Goal: Information Seeking & Learning: Learn about a topic

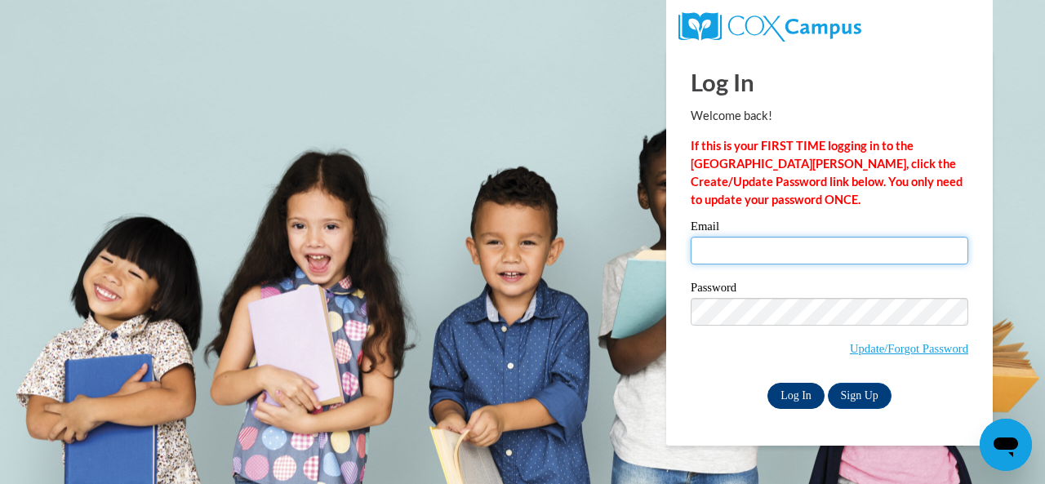
type input "lwehner@greenfield.k12.wi.us"
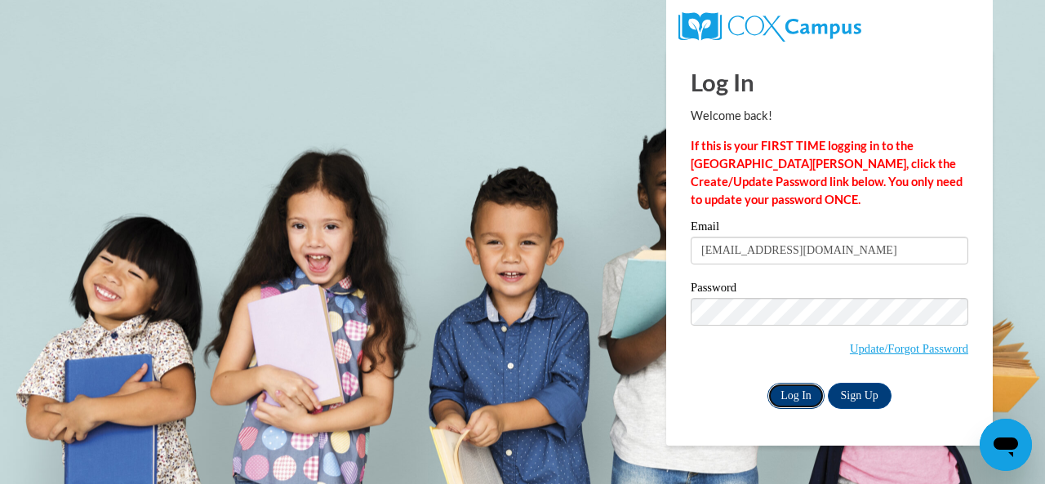
click at [798, 398] on input "Log In" at bounding box center [796, 396] width 57 height 26
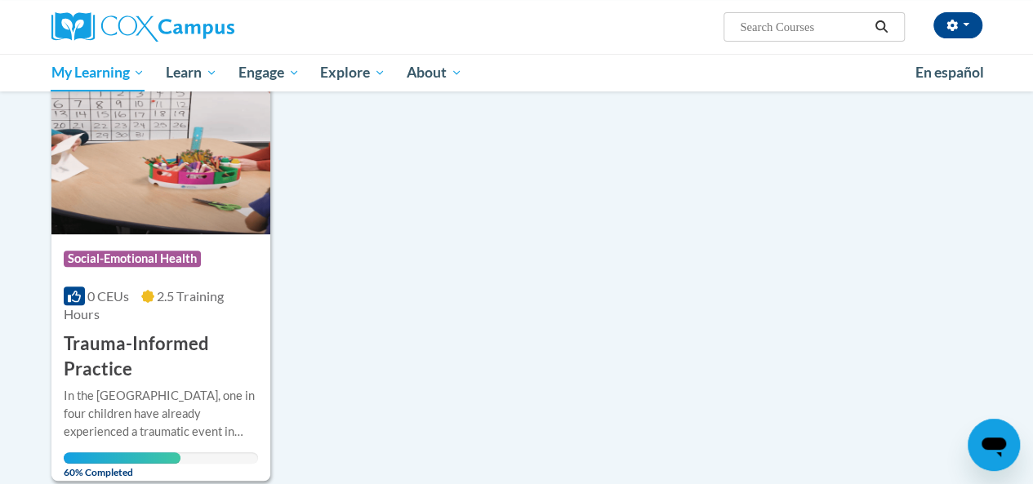
scroll to position [229, 0]
click at [181, 339] on h3 "Trauma-Informed Practice" at bounding box center [161, 357] width 194 height 51
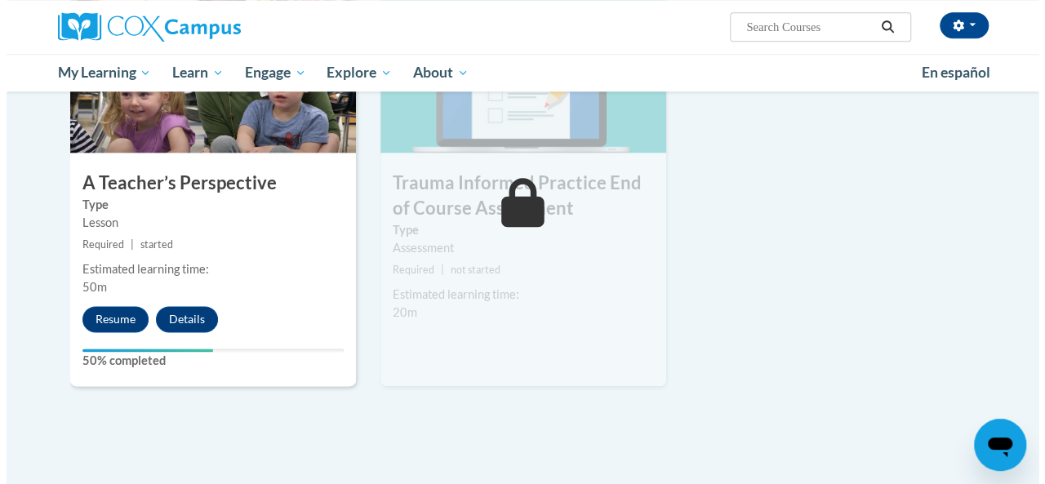
scroll to position [892, 0]
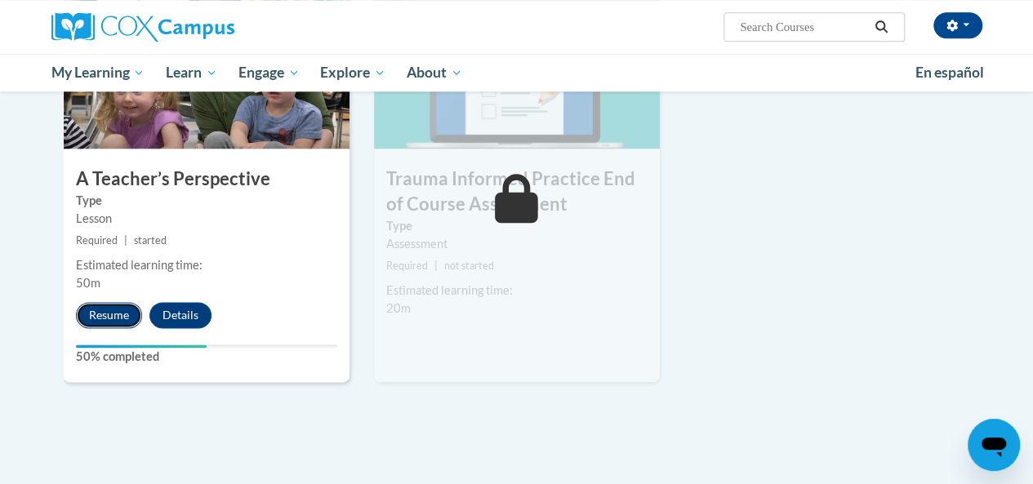
click at [107, 320] on button "Resume" at bounding box center [109, 315] width 66 height 26
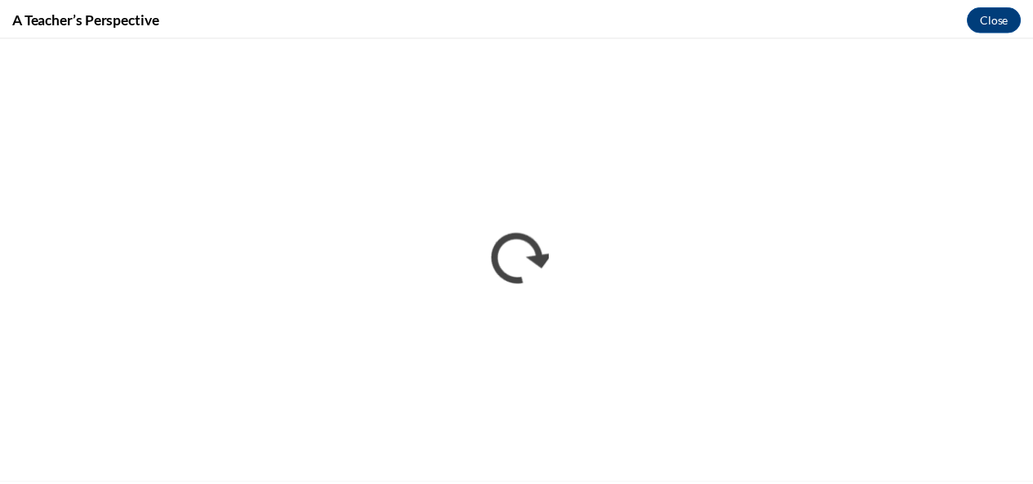
scroll to position [0, 0]
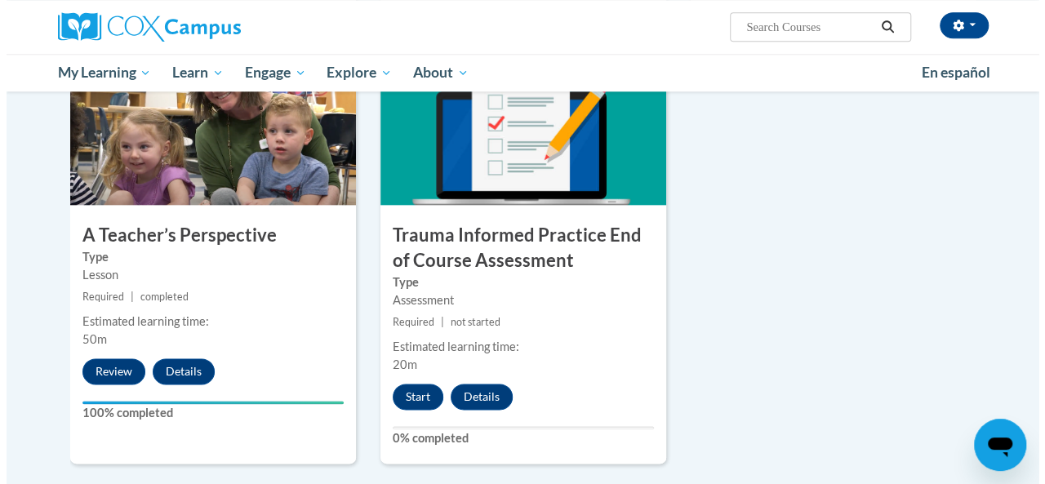
scroll to position [843, 0]
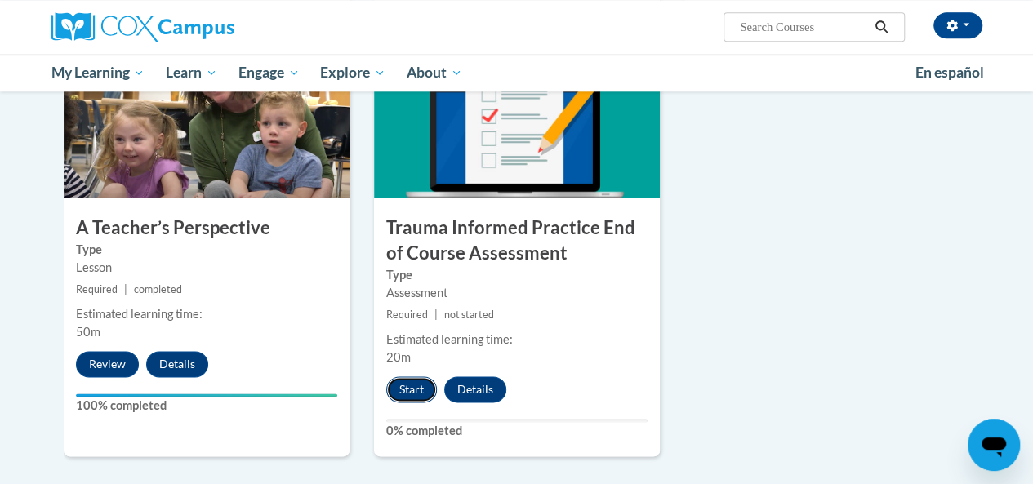
click at [410, 383] on button "Start" at bounding box center [411, 389] width 51 height 26
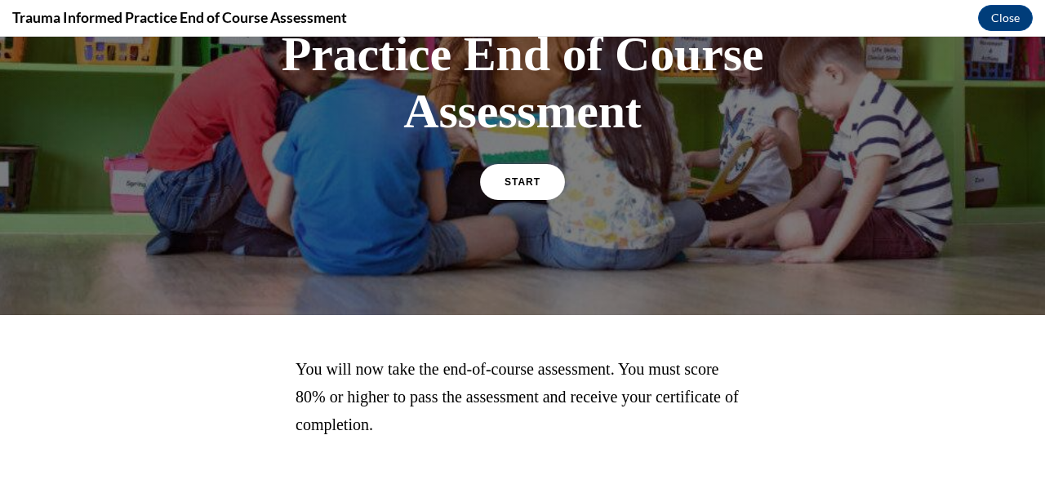
scroll to position [187, 0]
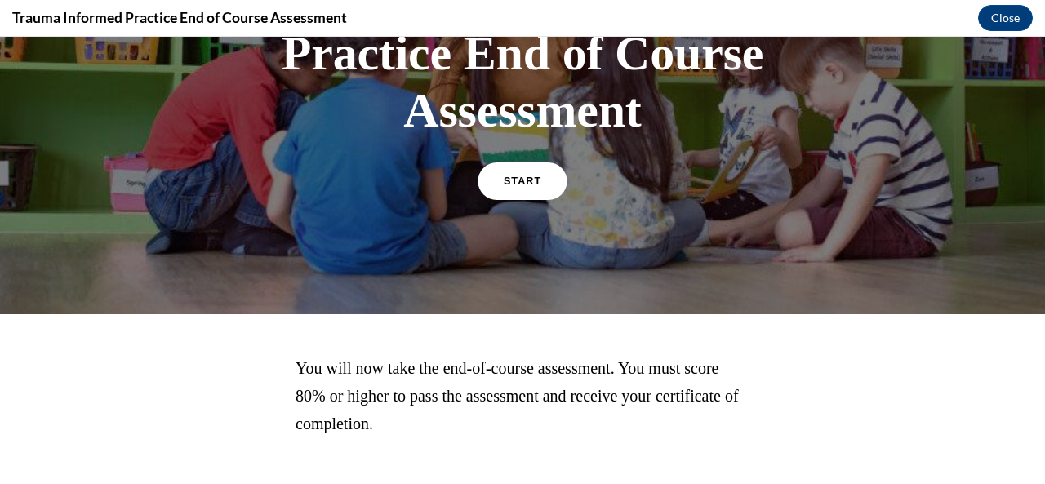
click at [510, 179] on span "START" at bounding box center [523, 182] width 38 height 12
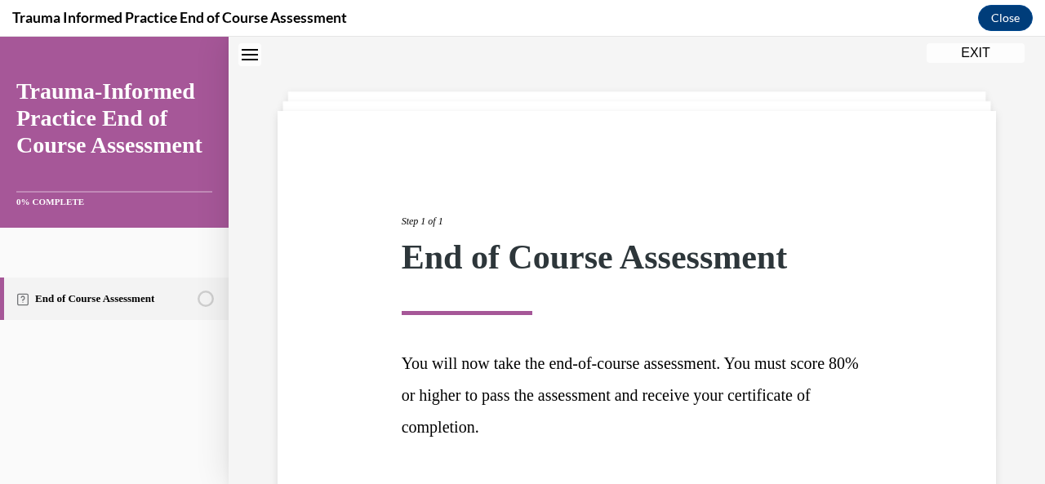
scroll to position [171, 0]
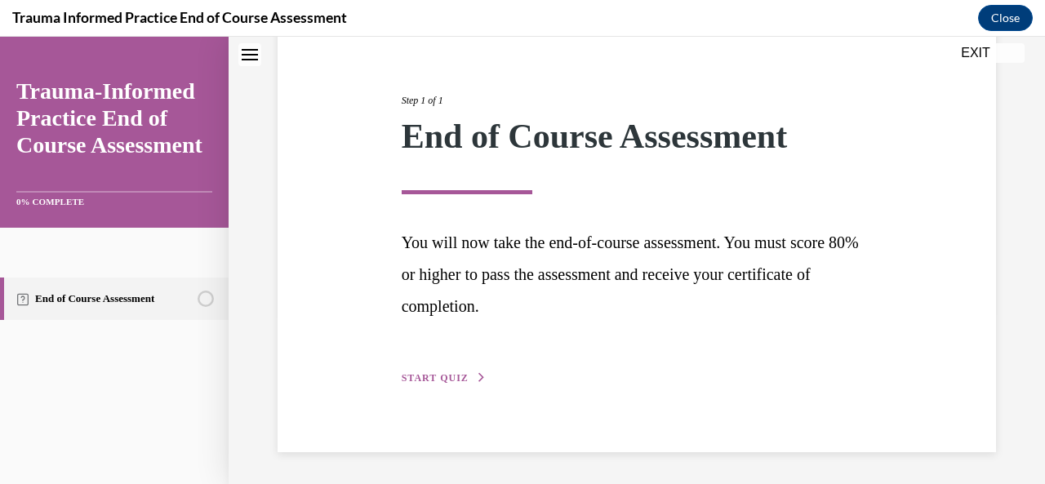
click at [436, 374] on span "START QUIZ" at bounding box center [435, 377] width 67 height 11
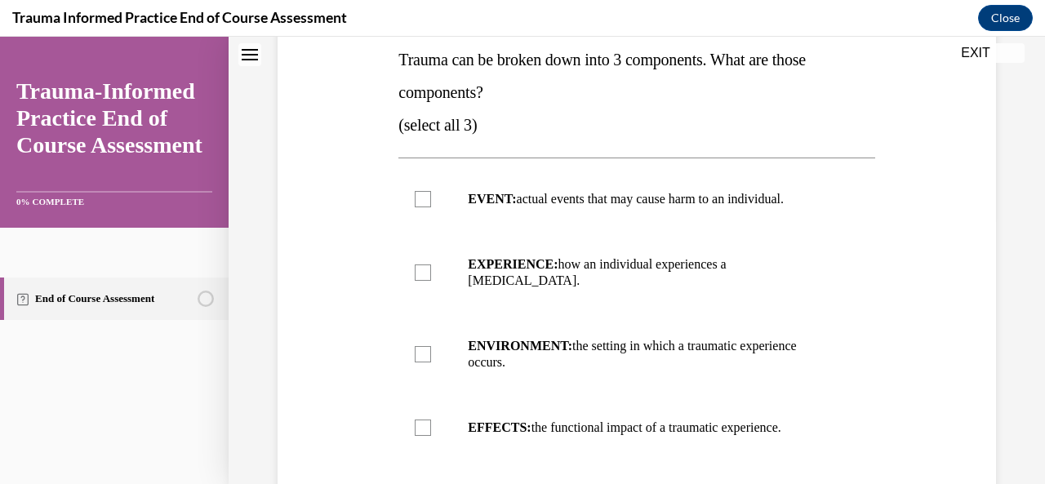
scroll to position [266, 0]
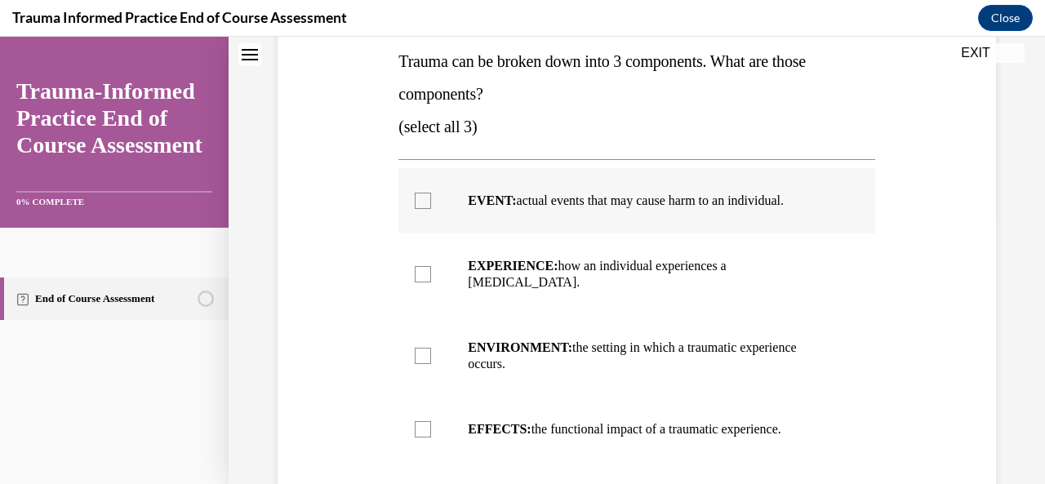
click at [408, 193] on label "EVENT: actual events that may cause harm to an individual." at bounding box center [637, 200] width 476 height 65
click at [415, 193] on input "EVENT: actual events that may cause harm to an individual." at bounding box center [423, 201] width 16 height 16
checkbox input "true"
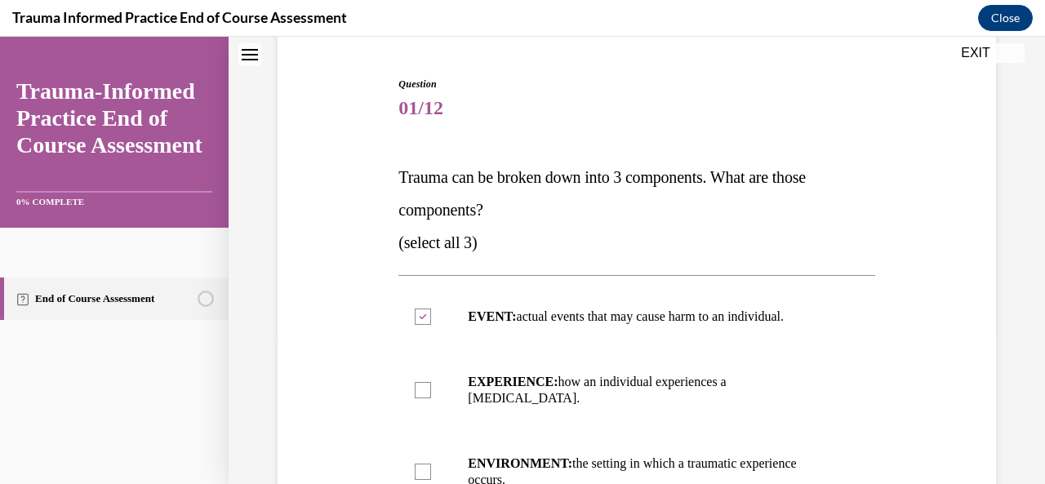
scroll to position [153, 0]
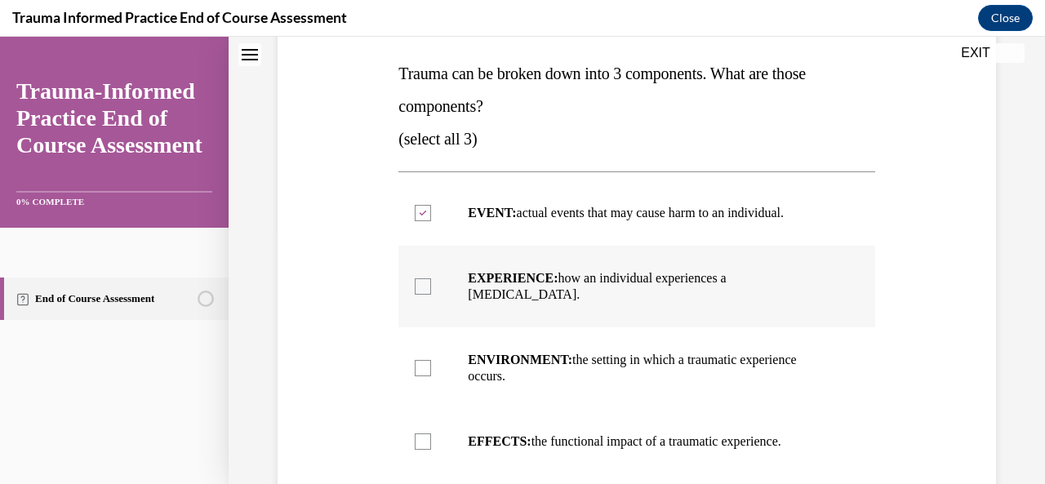
click at [421, 278] on div at bounding box center [423, 286] width 16 height 16
click at [421, 278] on input "EXPERIENCE: how an individual experiences a stressor." at bounding box center [423, 286] width 16 height 16
checkbox input "true"
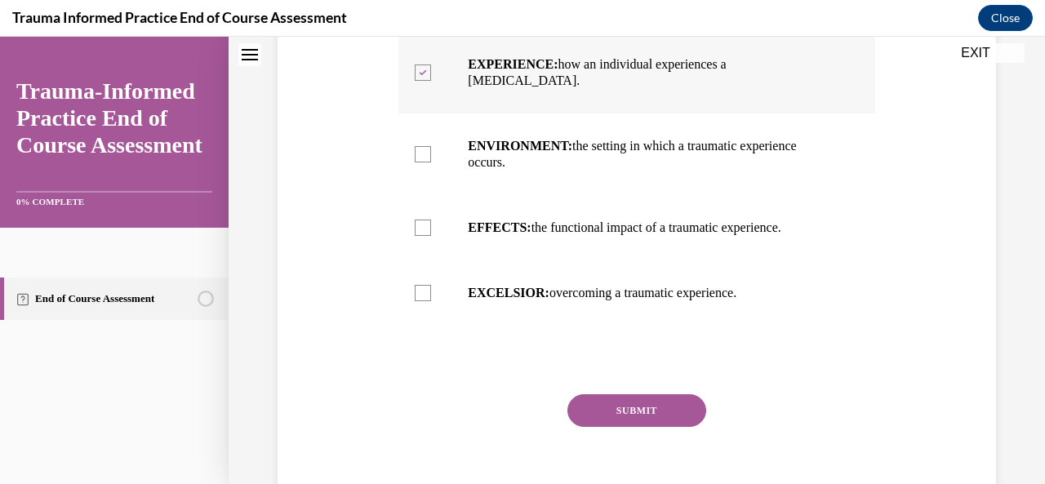
scroll to position [469, 0]
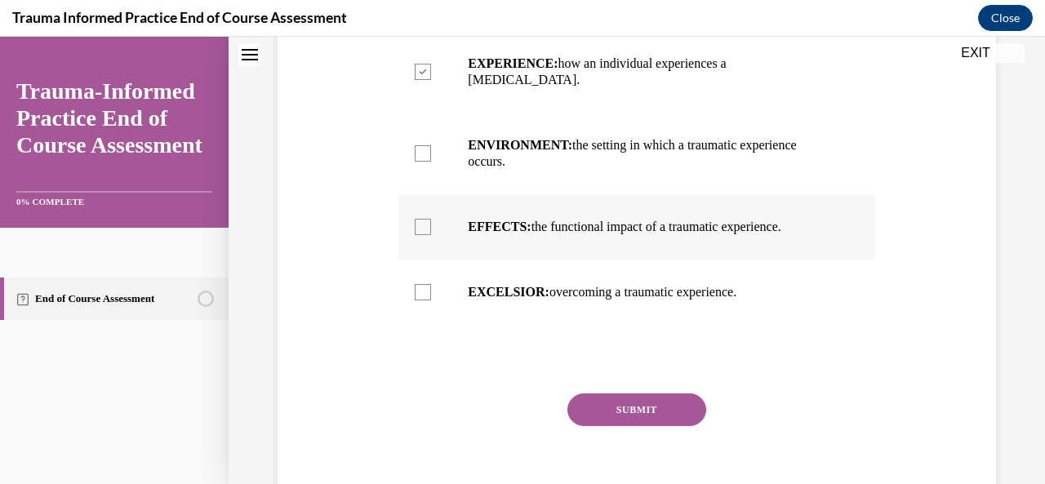
click at [418, 219] on div at bounding box center [423, 227] width 16 height 16
click at [418, 219] on input "EFFECTS: the functional impact of a traumatic experience." at bounding box center [423, 227] width 16 height 16
checkbox input "true"
click at [622, 402] on button "SUBMIT" at bounding box center [637, 410] width 139 height 33
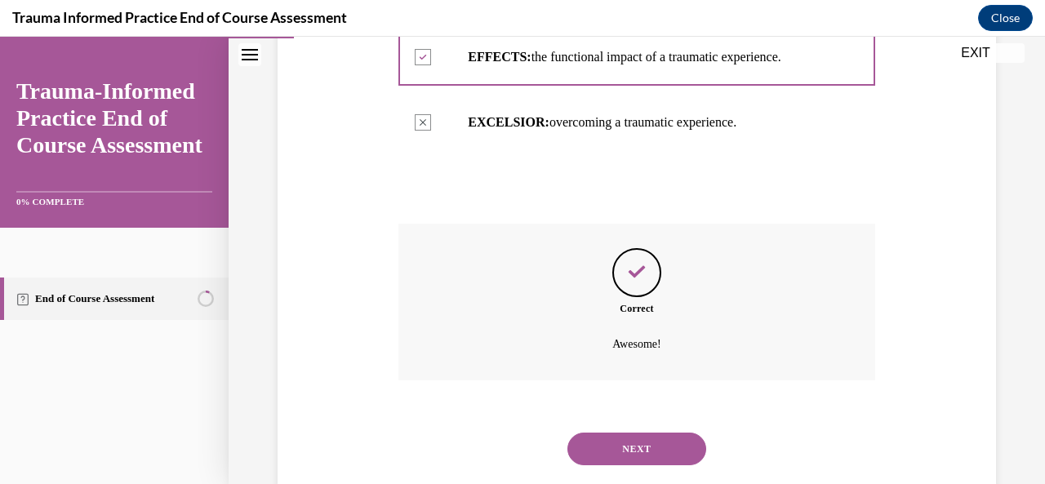
scroll to position [660, 0]
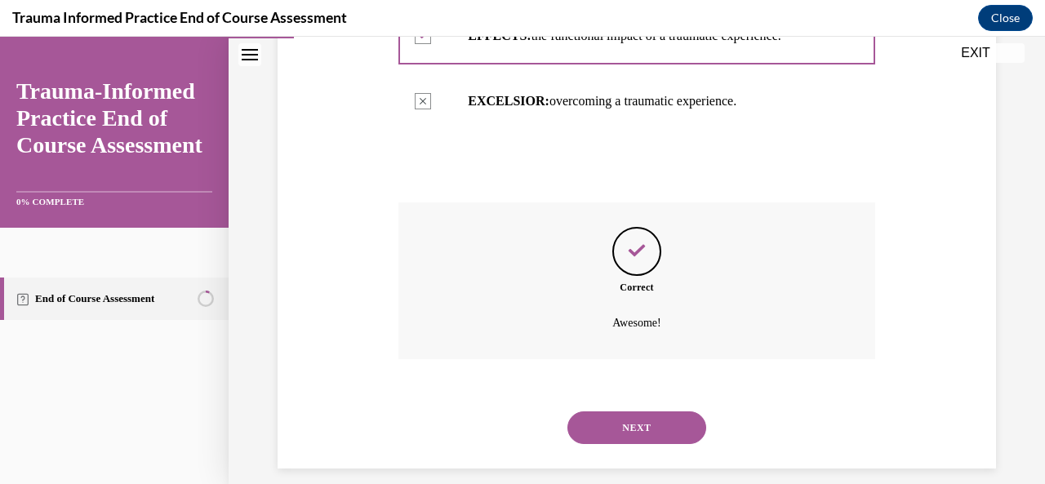
click at [629, 423] on button "NEXT" at bounding box center [637, 428] width 139 height 33
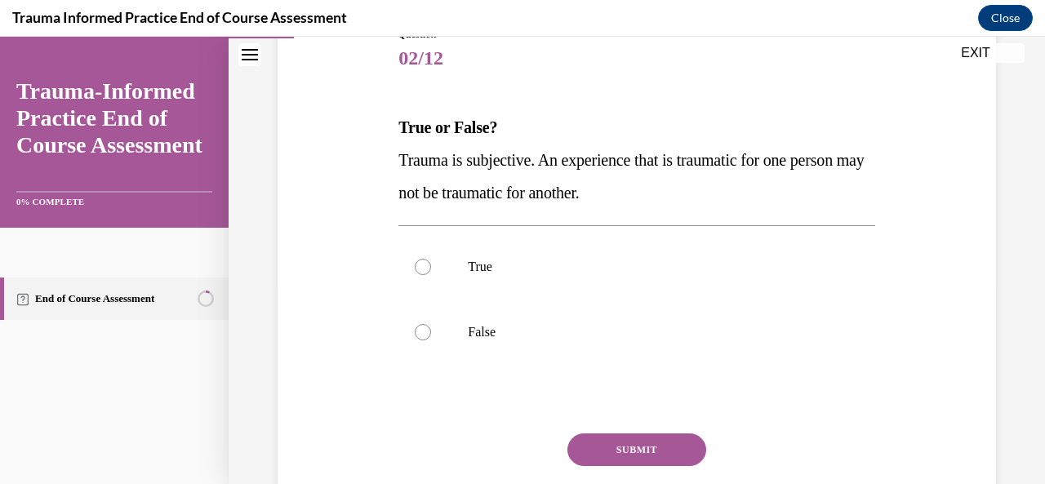
scroll to position [207, 0]
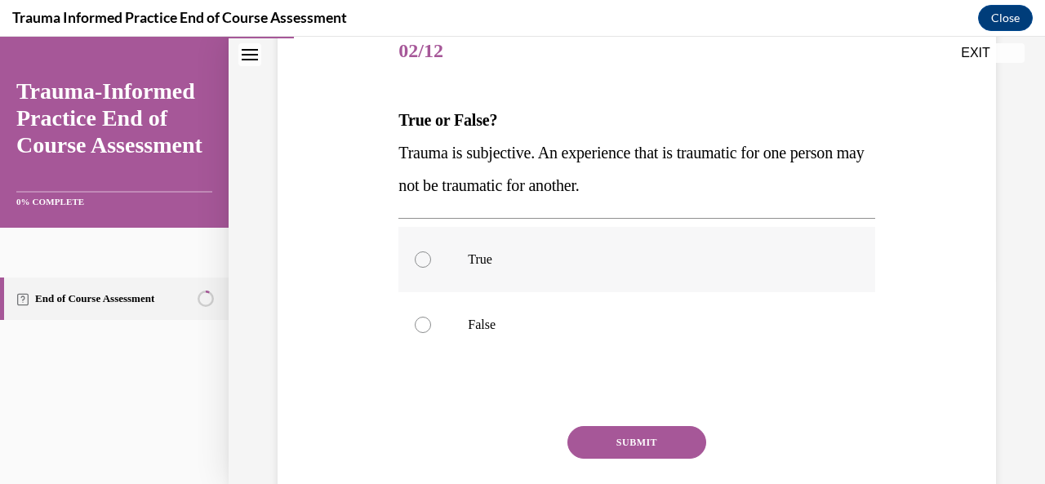
click at [423, 261] on div at bounding box center [423, 260] width 16 height 16
click at [423, 261] on input "True" at bounding box center [423, 260] width 16 height 16
radio input "true"
click at [636, 447] on button "SUBMIT" at bounding box center [637, 442] width 139 height 33
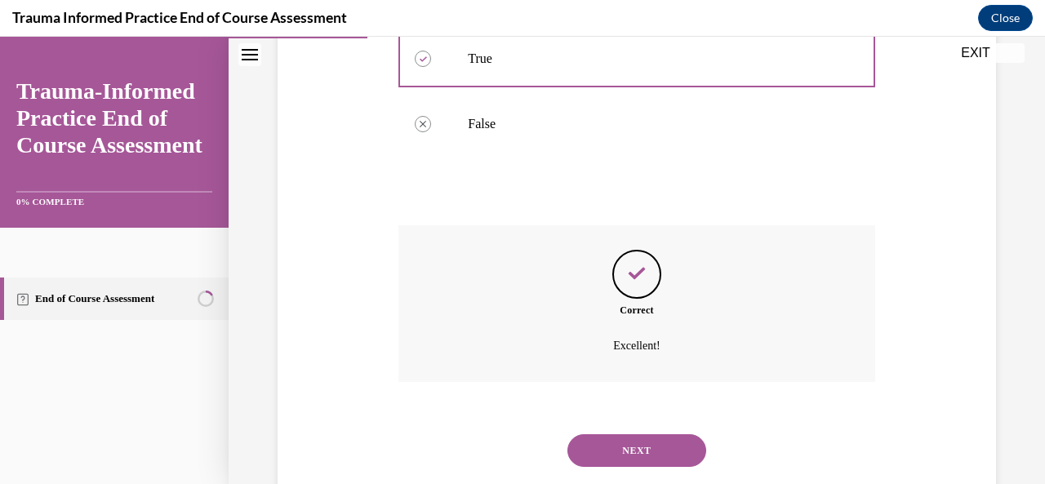
scroll to position [448, 0]
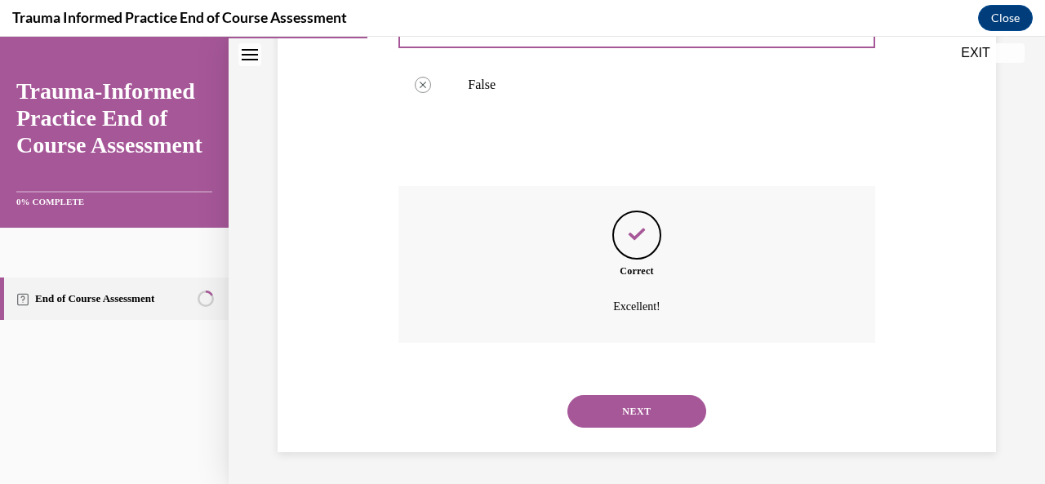
click at [622, 416] on button "NEXT" at bounding box center [637, 411] width 139 height 33
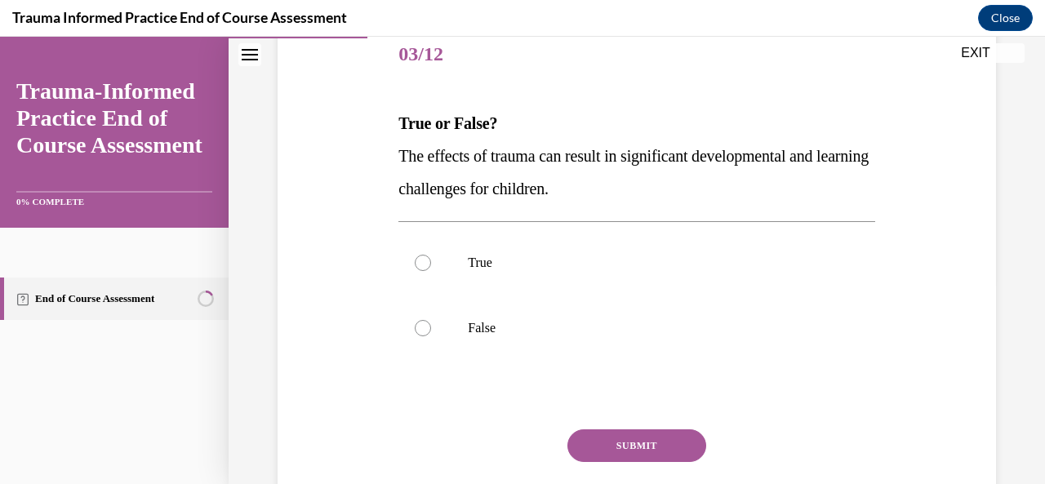
scroll to position [212, 0]
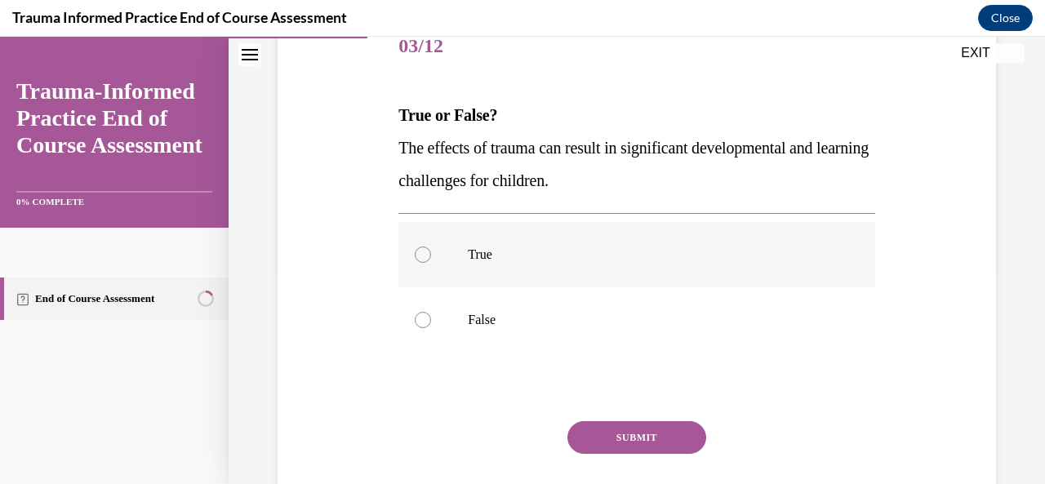
click at [439, 262] on label "True" at bounding box center [637, 254] width 476 height 65
click at [431, 262] on input "True" at bounding box center [423, 255] width 16 height 16
radio input "true"
click at [637, 431] on button "SUBMIT" at bounding box center [637, 437] width 139 height 33
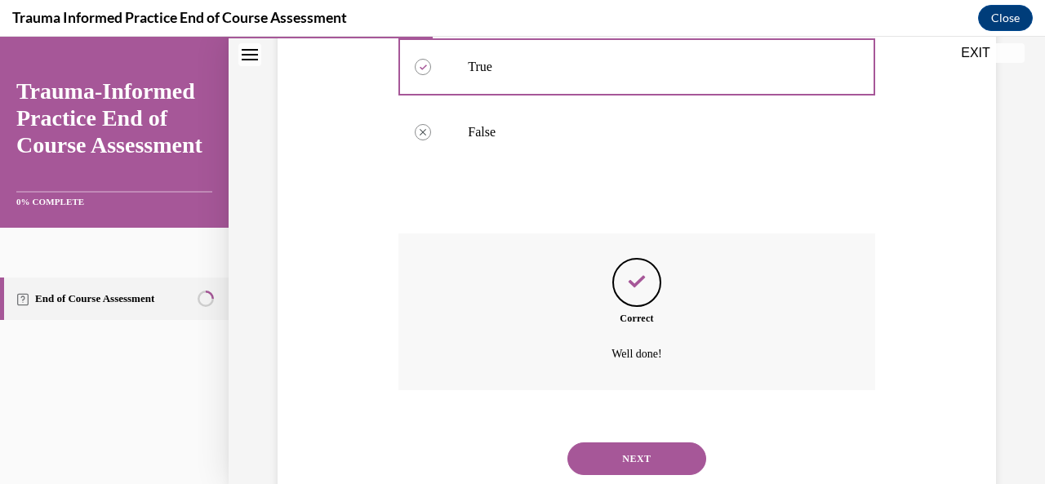
scroll to position [448, 0]
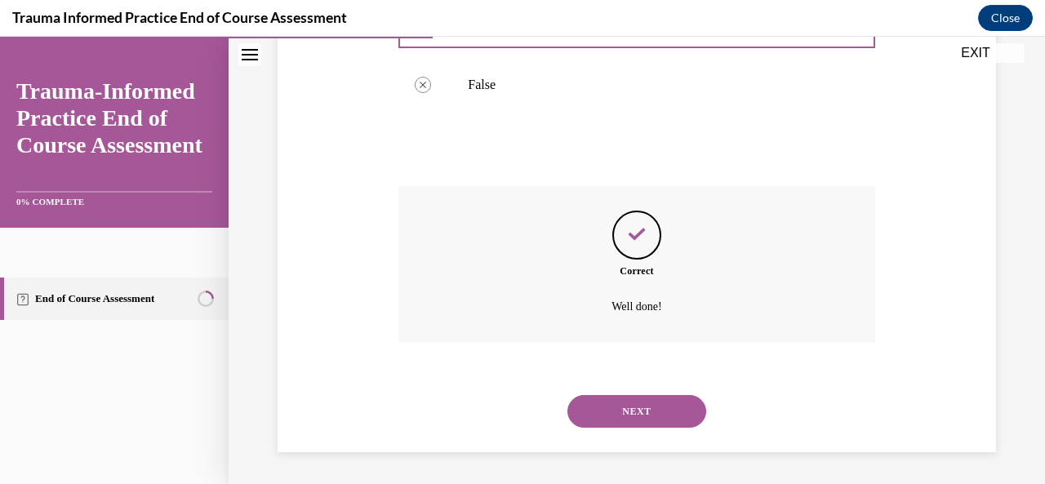
click at [621, 414] on button "NEXT" at bounding box center [637, 411] width 139 height 33
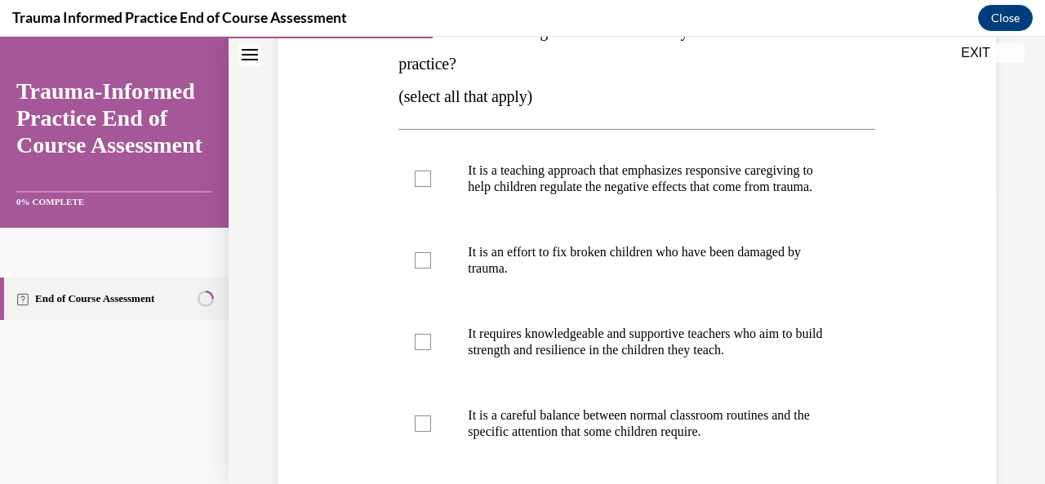
scroll to position [300, 0]
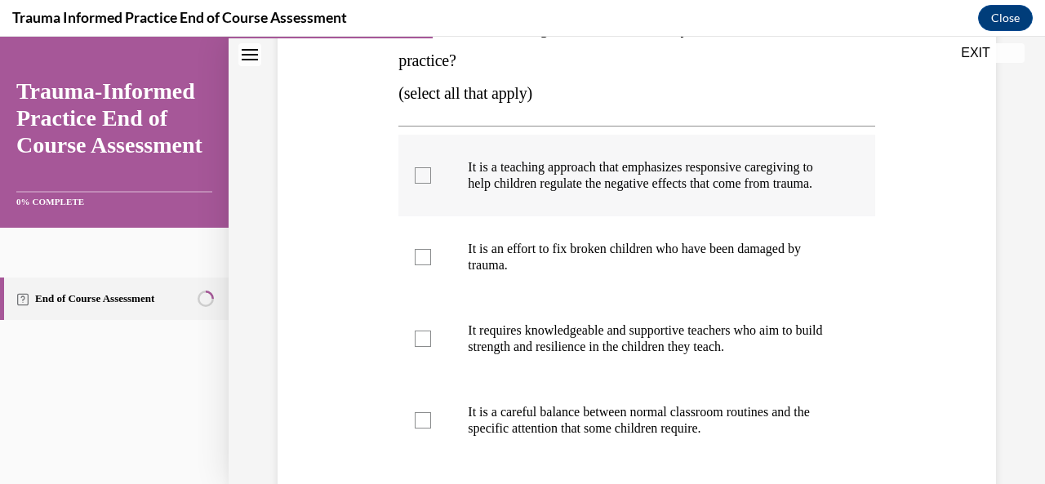
click at [428, 180] on div at bounding box center [423, 175] width 16 height 16
click at [428, 180] on input "It is a teaching approach that emphasizes responsive caregiving to help childre…" at bounding box center [423, 175] width 16 height 16
checkbox input "true"
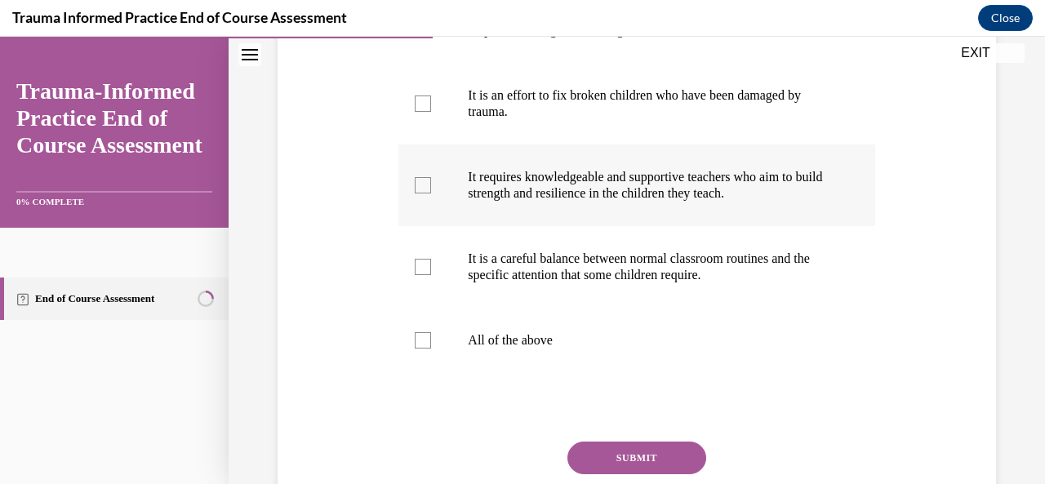
scroll to position [461, 0]
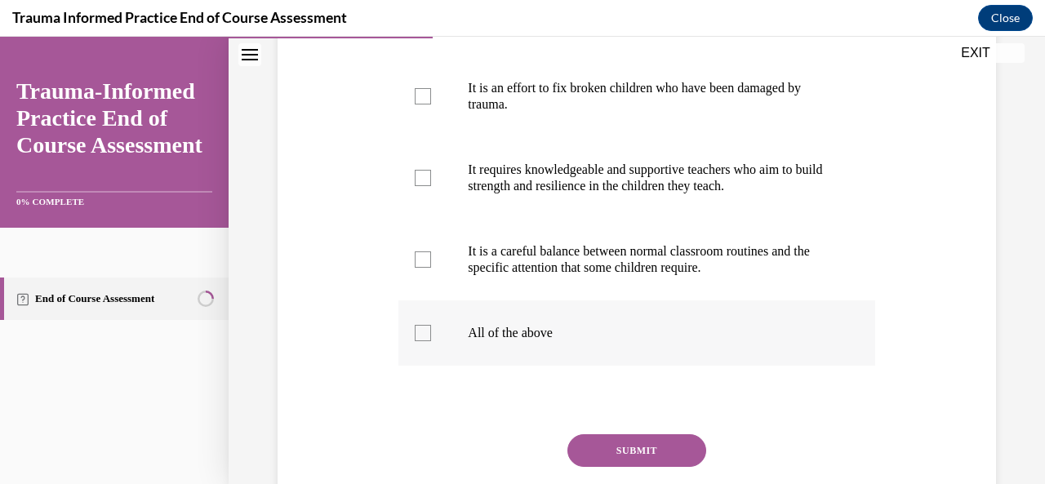
click at [421, 341] on div at bounding box center [423, 333] width 16 height 16
click at [421, 341] on input "All of the above" at bounding box center [423, 333] width 16 height 16
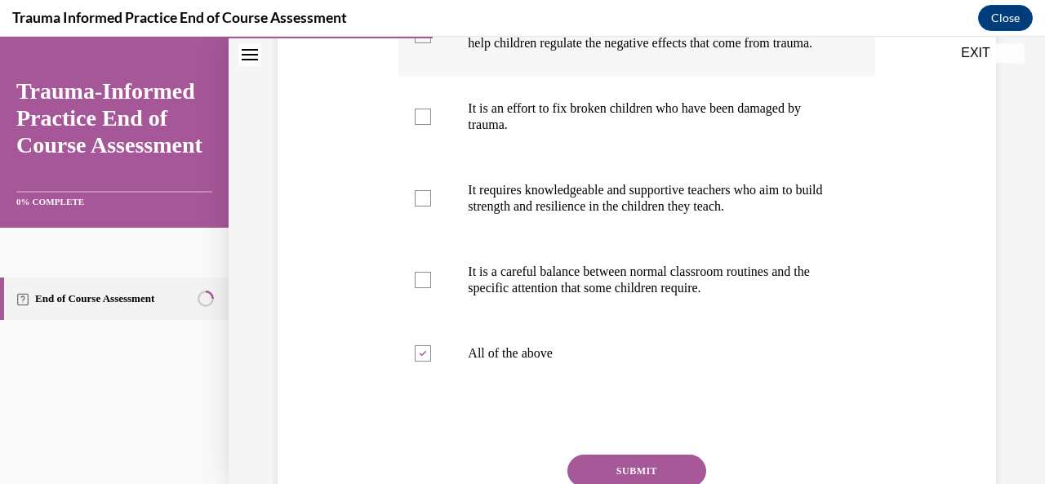
scroll to position [441, 0]
click at [416, 361] on div at bounding box center [423, 353] width 16 height 16
click at [416, 361] on input "All of the above" at bounding box center [423, 353] width 16 height 16
checkbox input "false"
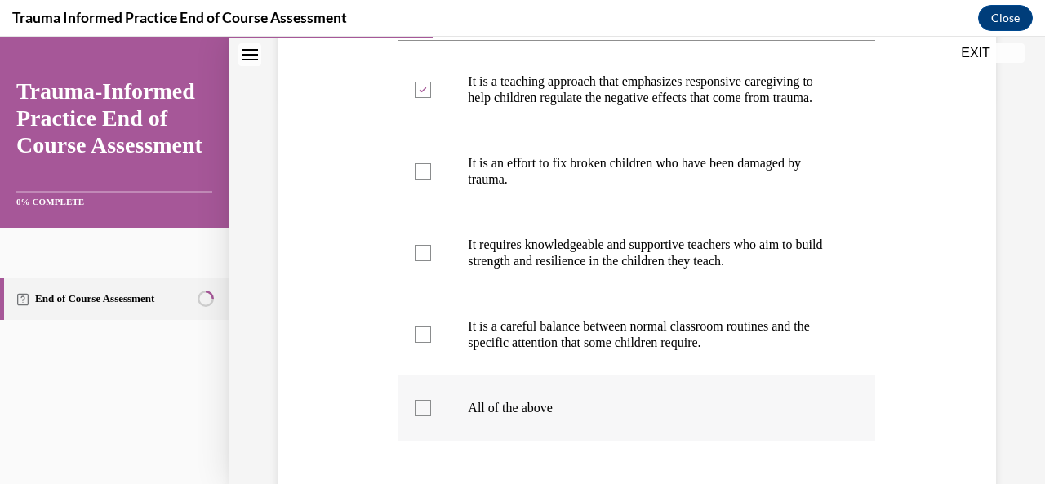
scroll to position [384, 0]
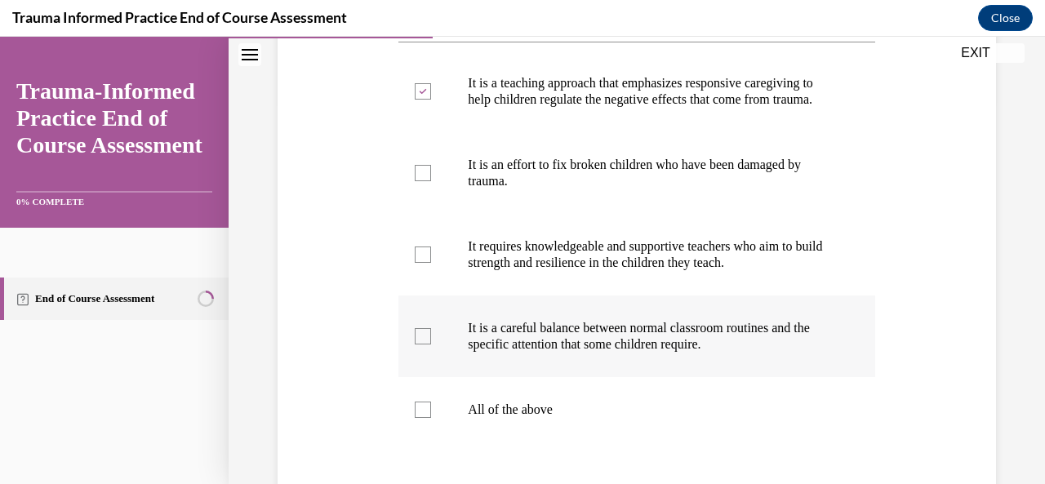
click at [426, 367] on label "It is a careful balance between normal classroom routines and the specific atte…" at bounding box center [637, 337] width 476 height 82
click at [426, 345] on input "It is a careful balance between normal classroom routines and the specific atte…" at bounding box center [423, 336] width 16 height 16
checkbox input "true"
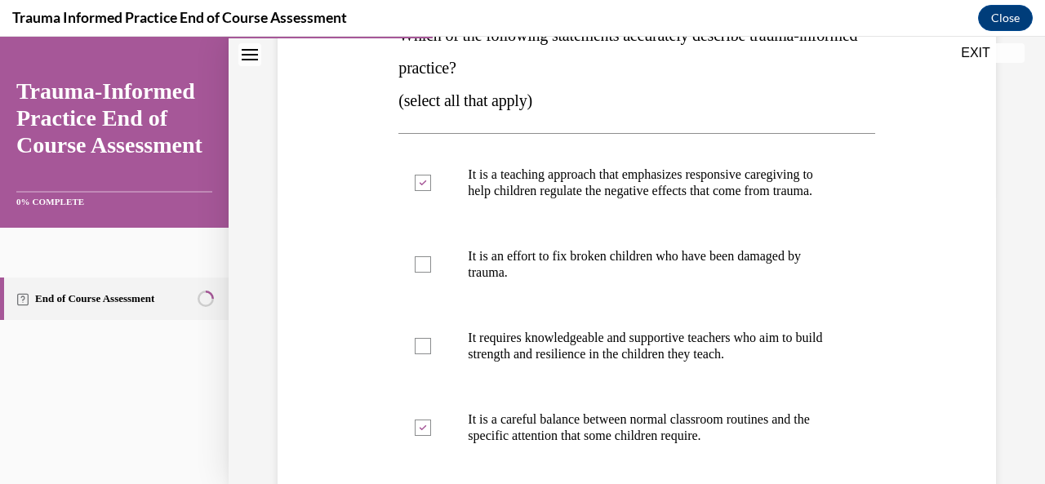
scroll to position [288, 0]
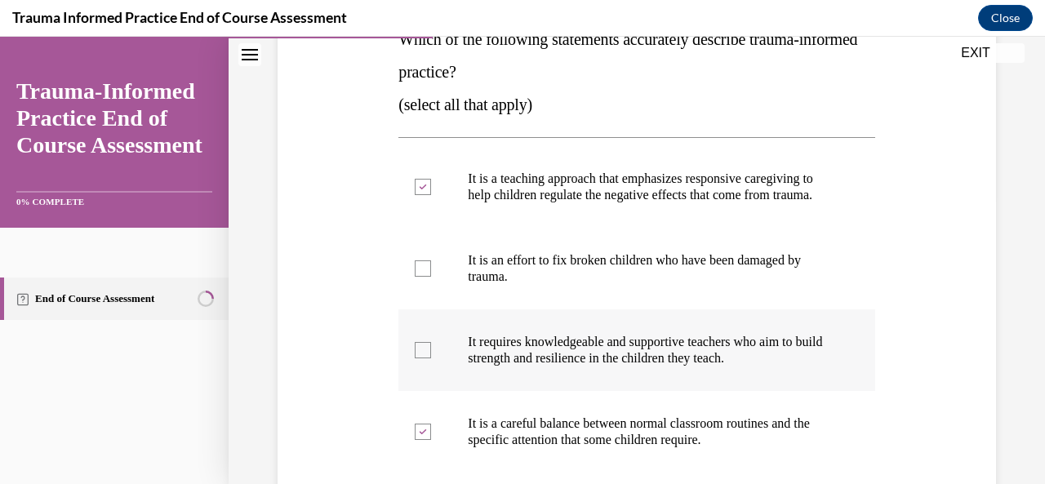
click at [417, 359] on div at bounding box center [423, 350] width 16 height 16
click at [417, 359] on input "It requires knowledgeable and supportive teachers who aim to build strength and…" at bounding box center [423, 350] width 16 height 16
checkbox input "true"
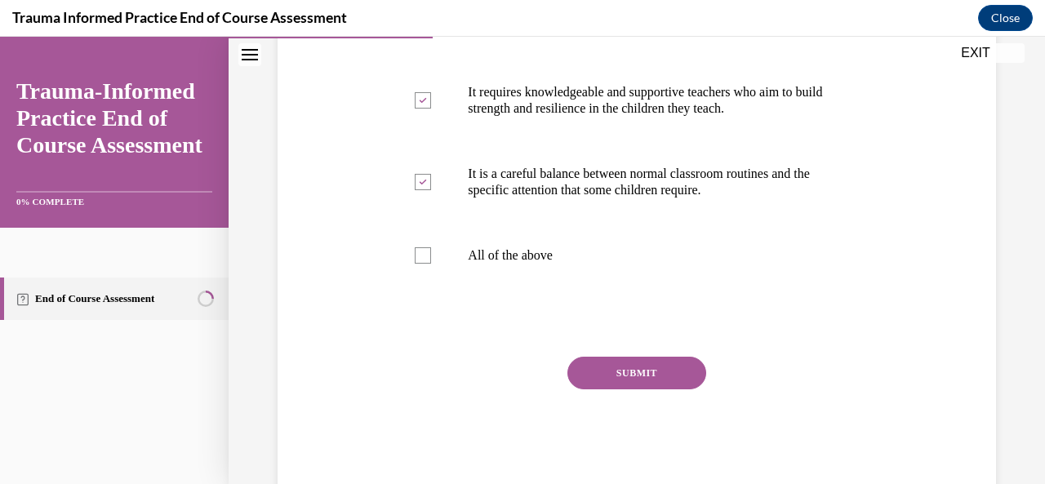
click at [635, 379] on button "SUBMIT" at bounding box center [637, 373] width 139 height 33
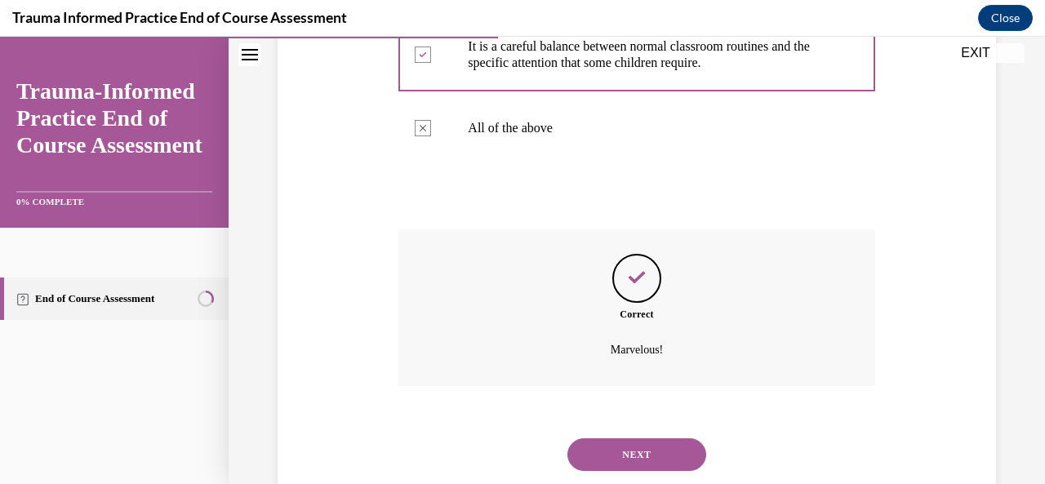
scroll to position [725, 0]
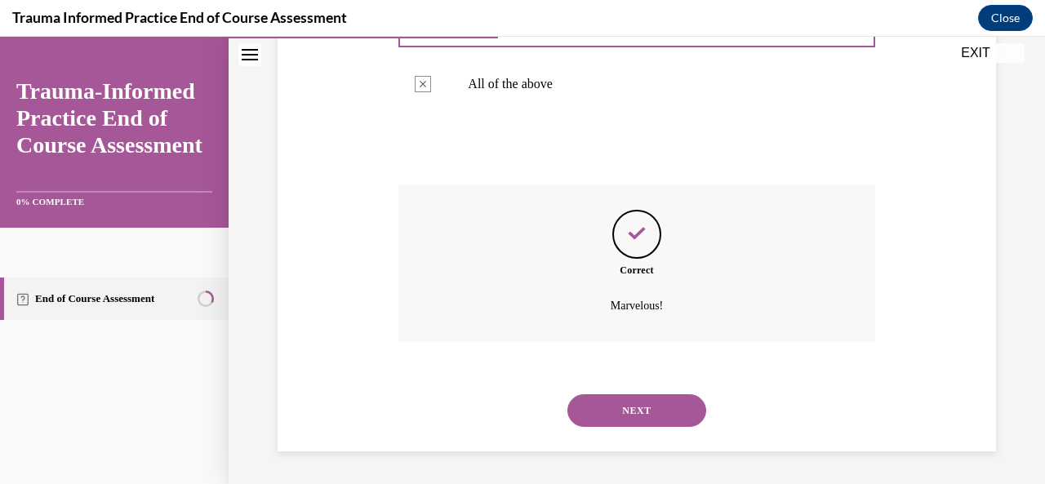
click at [624, 399] on button "NEXT" at bounding box center [637, 410] width 139 height 33
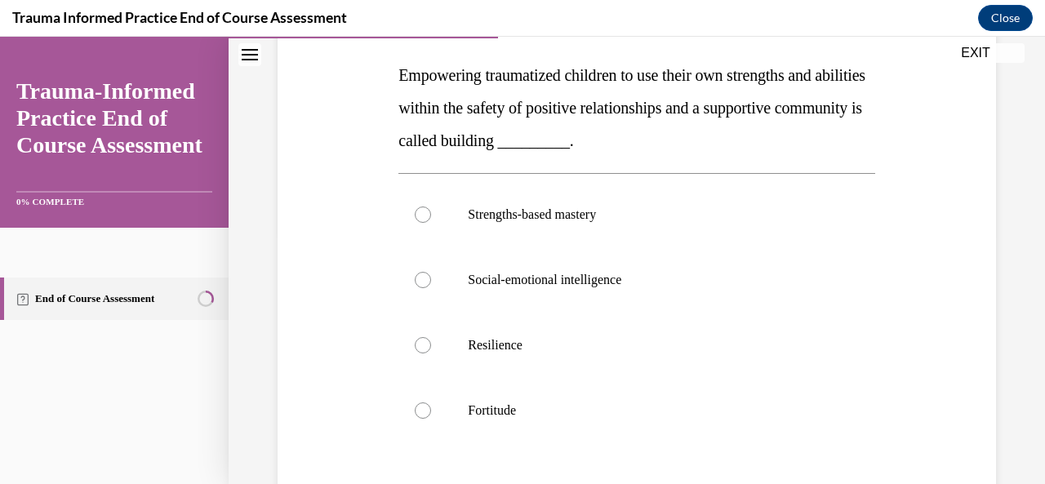
scroll to position [252, 0]
click at [422, 350] on div at bounding box center [423, 346] width 16 height 16
click at [422, 350] on input "Resilience" at bounding box center [423, 346] width 16 height 16
radio input "true"
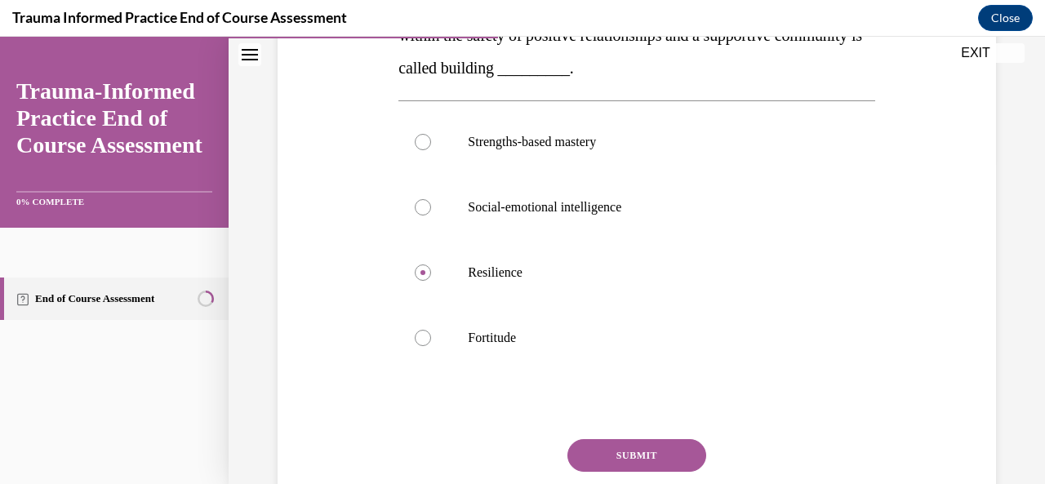
click at [624, 453] on button "SUBMIT" at bounding box center [637, 455] width 139 height 33
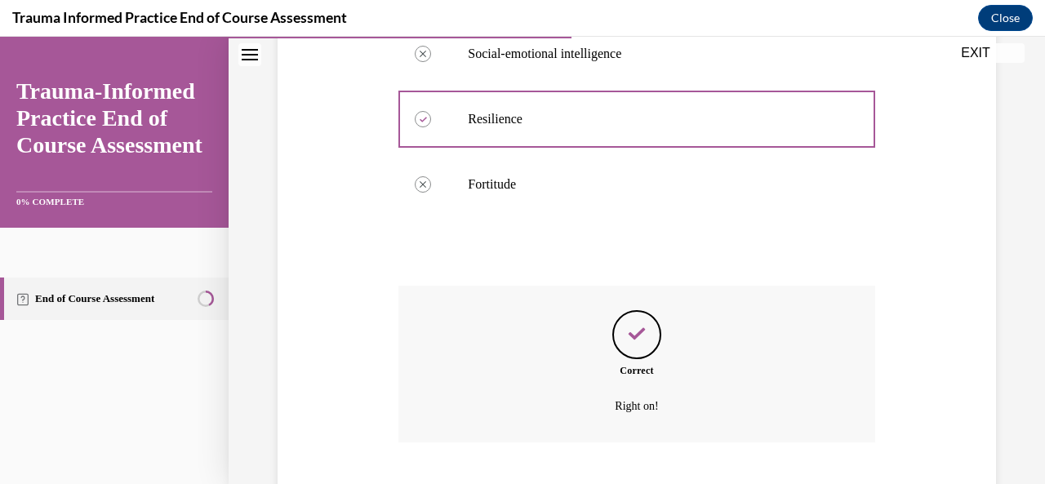
scroll to position [578, 0]
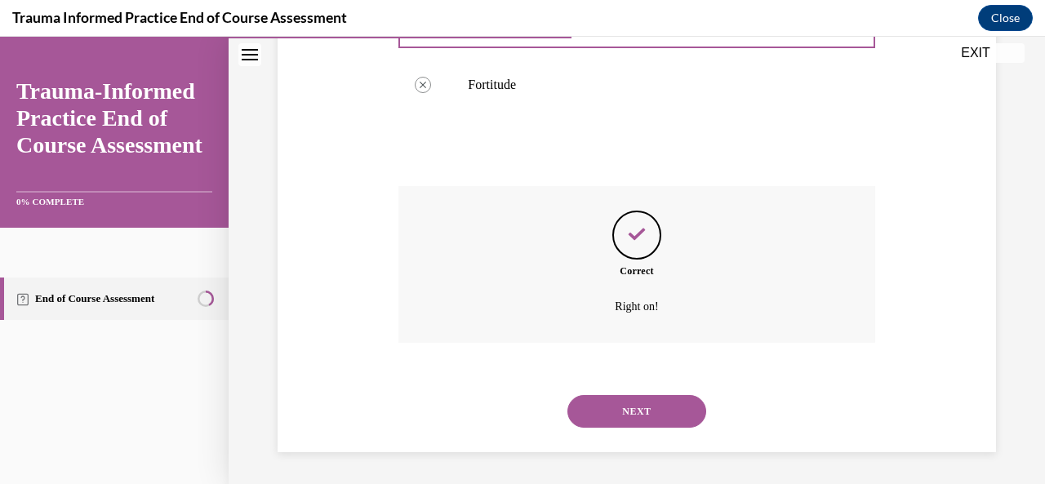
click at [613, 405] on button "NEXT" at bounding box center [637, 411] width 139 height 33
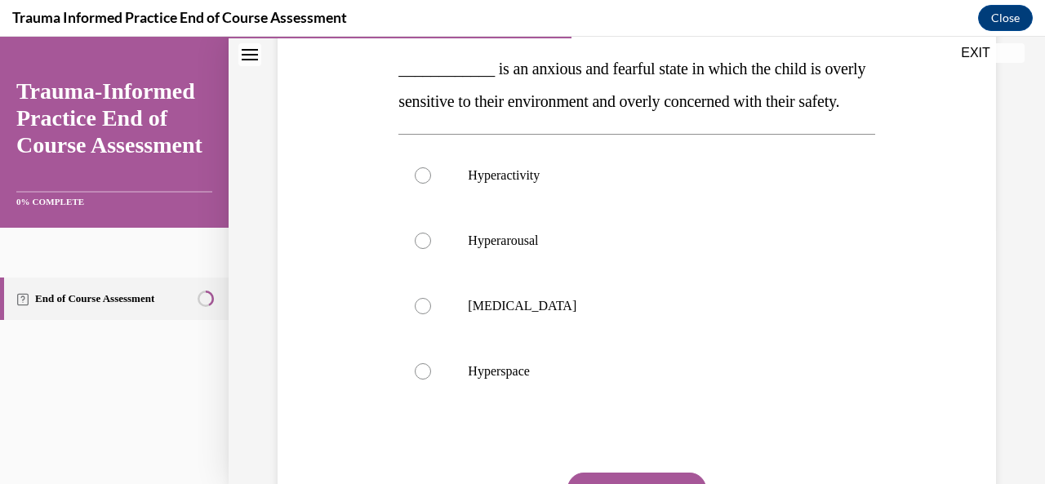
scroll to position [261, 0]
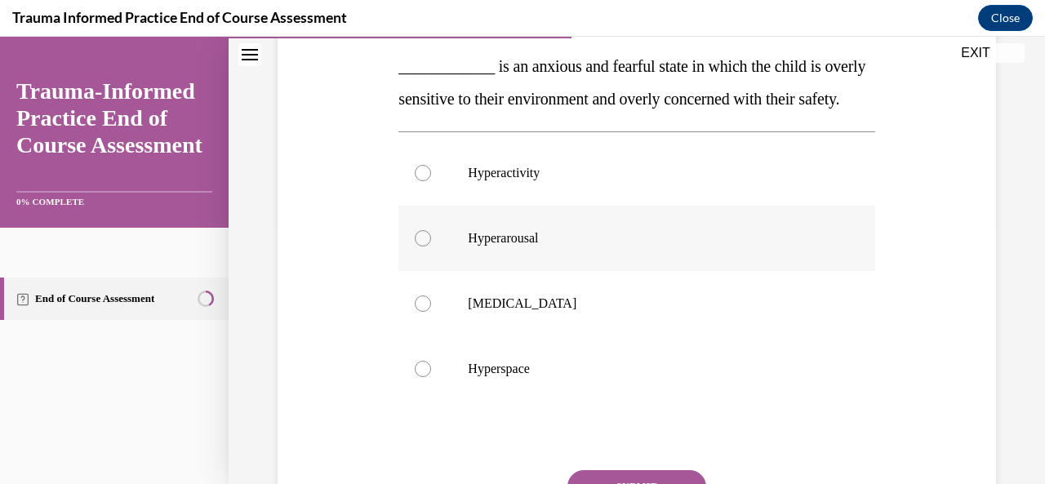
click at [425, 247] on div at bounding box center [423, 238] width 16 height 16
click at [425, 247] on input "Hyperarousal" at bounding box center [423, 238] width 16 height 16
radio input "true"
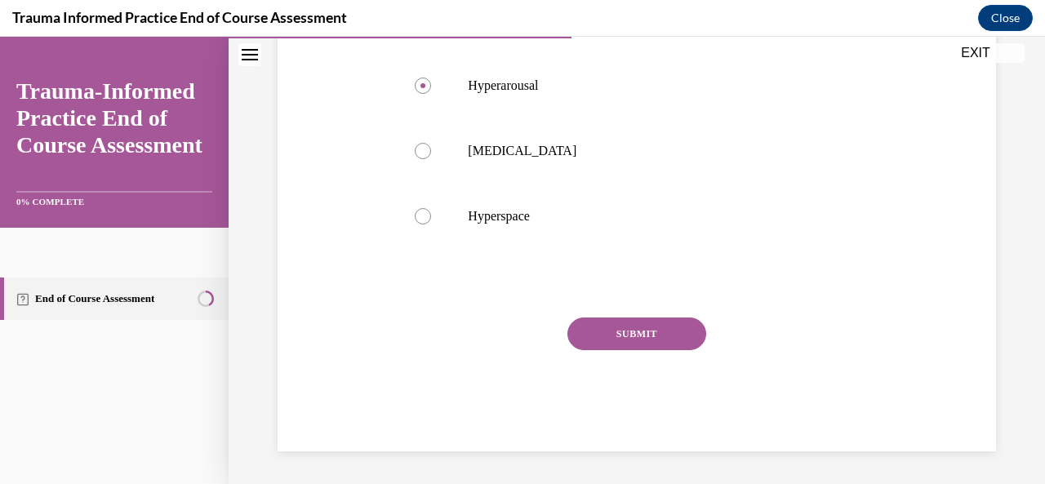
click at [581, 350] on button "SUBMIT" at bounding box center [637, 334] width 139 height 33
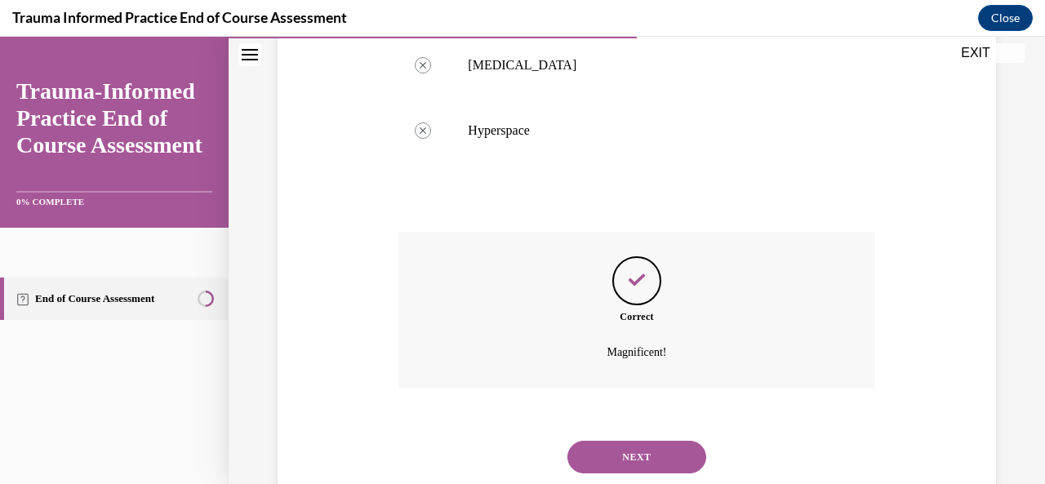
scroll to position [578, 0]
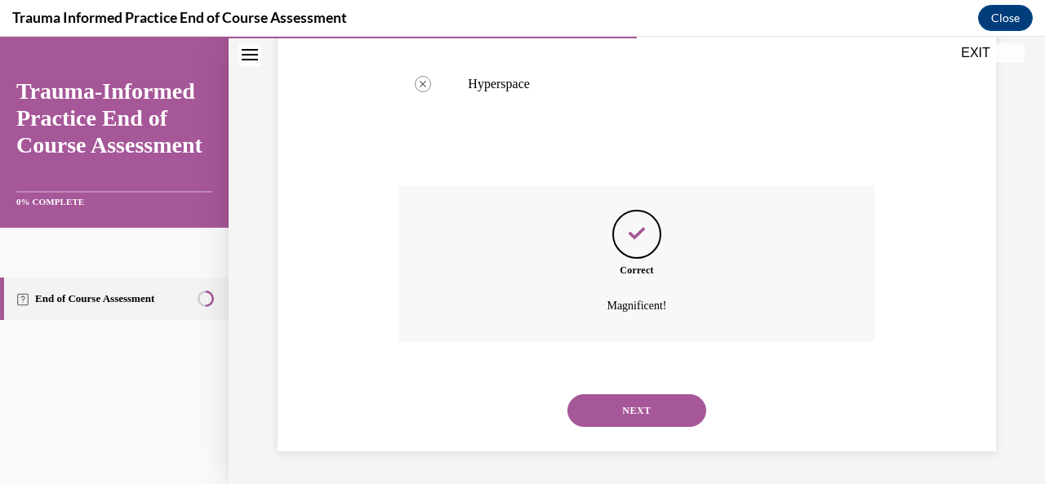
click at [612, 416] on button "NEXT" at bounding box center [637, 410] width 139 height 33
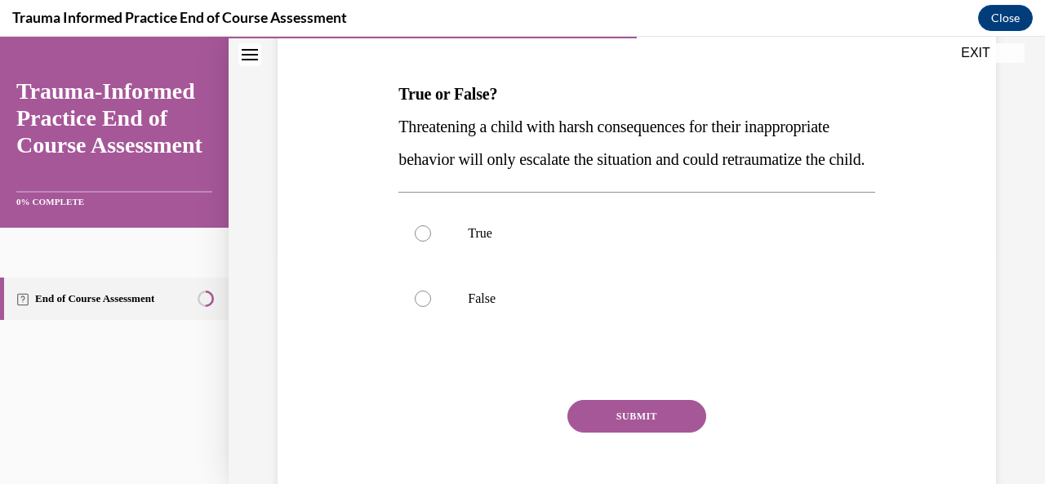
scroll to position [234, 0]
click at [437, 265] on label "True" at bounding box center [637, 232] width 476 height 65
click at [431, 241] on input "True" at bounding box center [423, 233] width 16 height 16
radio input "true"
click at [652, 432] on button "SUBMIT" at bounding box center [637, 415] width 139 height 33
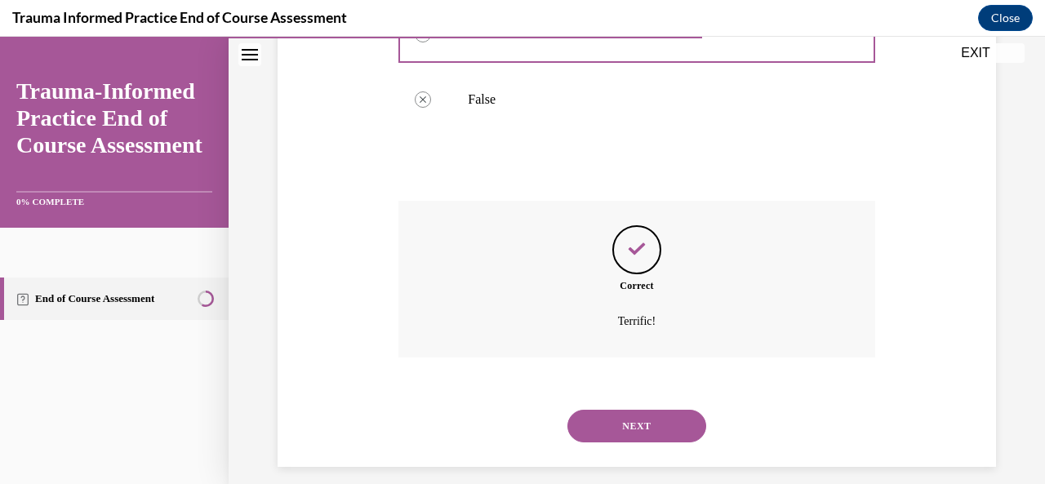
scroll to position [480, 0]
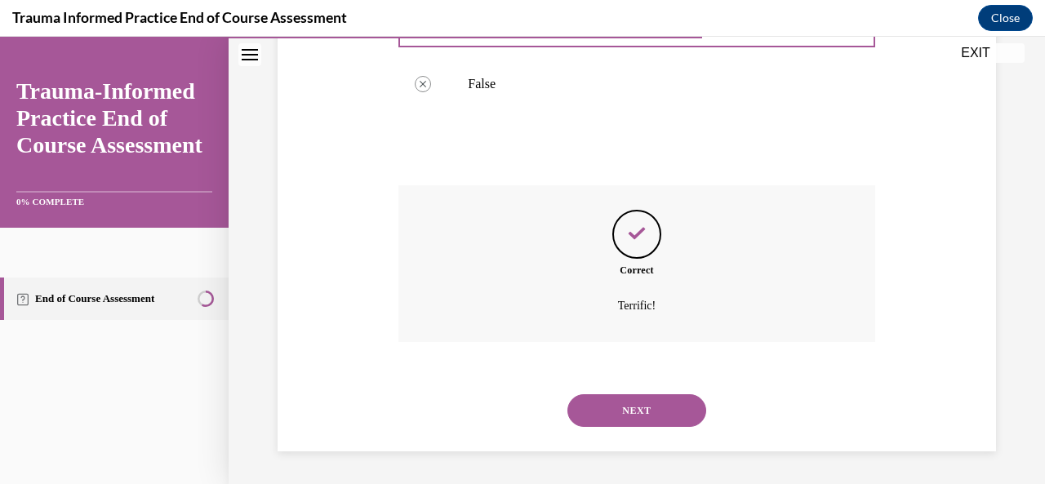
click at [605, 409] on button "NEXT" at bounding box center [637, 410] width 139 height 33
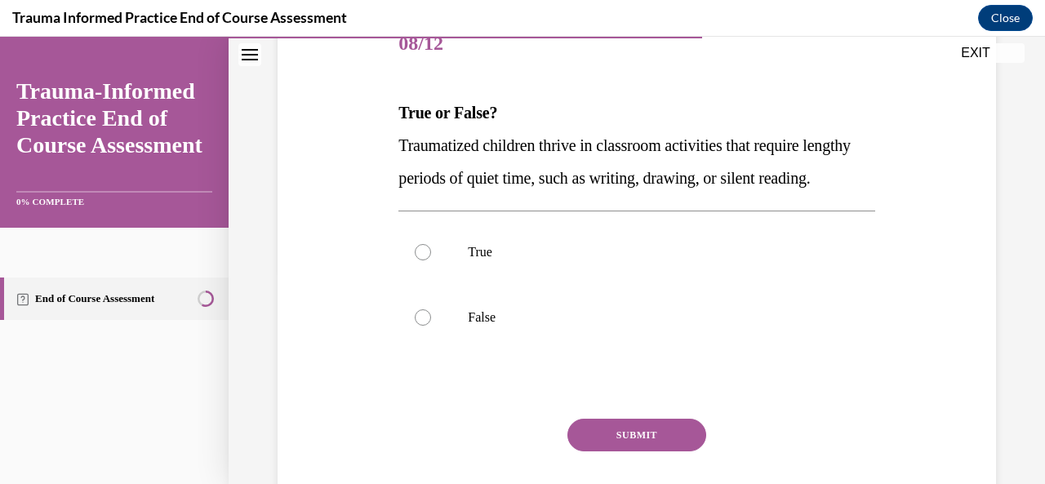
scroll to position [216, 0]
click at [426, 272] on label "True" at bounding box center [637, 251] width 476 height 65
click at [426, 260] on input "True" at bounding box center [423, 251] width 16 height 16
radio input "true"
click at [418, 326] on label "False" at bounding box center [637, 316] width 476 height 65
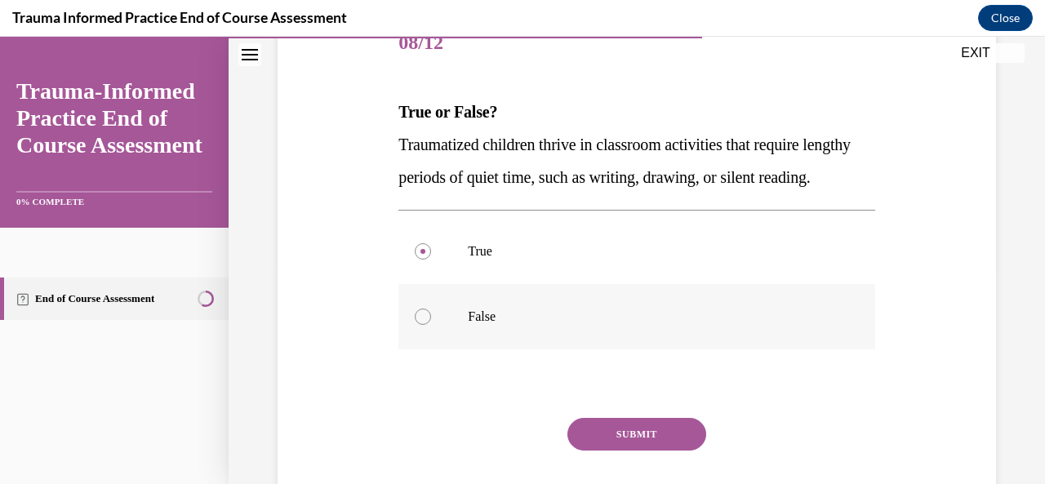
click at [418, 325] on input "False" at bounding box center [423, 317] width 16 height 16
radio input "true"
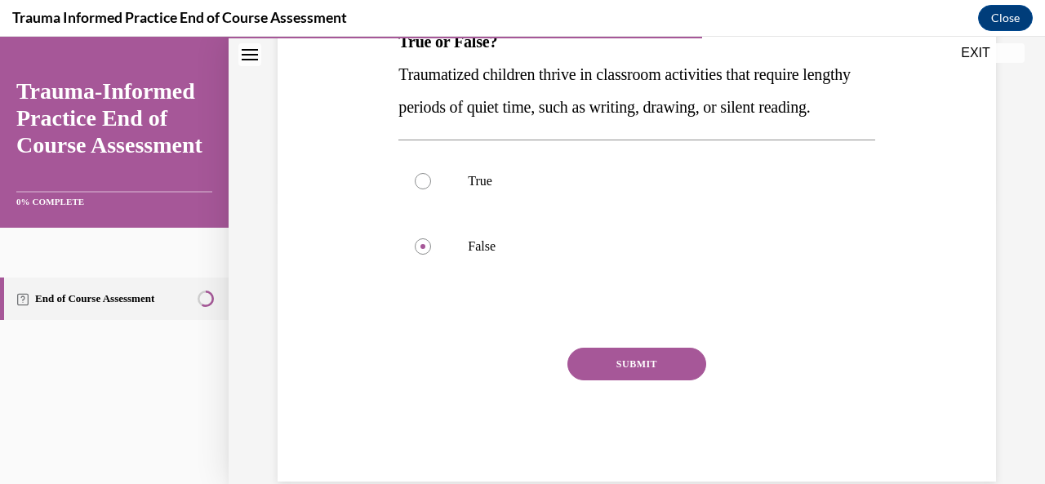
click at [630, 381] on button "SUBMIT" at bounding box center [637, 364] width 139 height 33
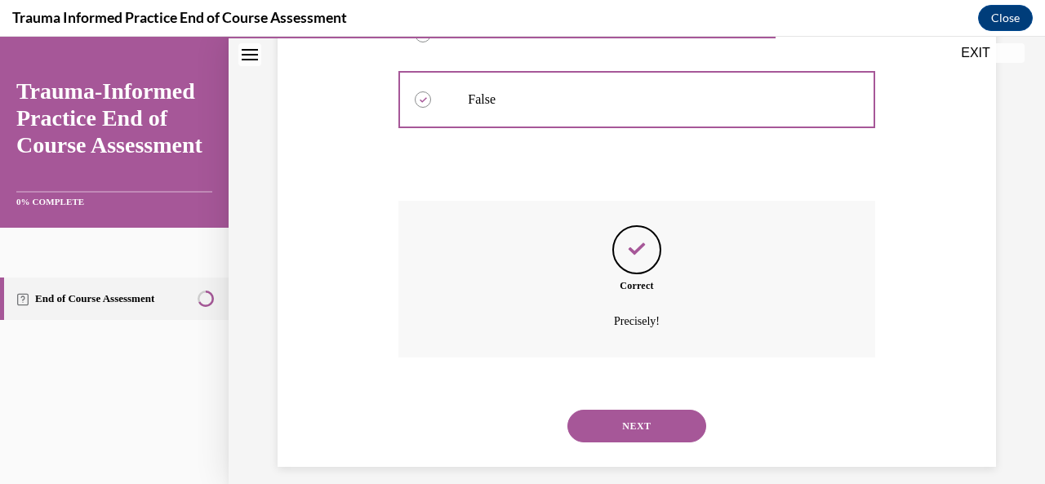
scroll to position [480, 0]
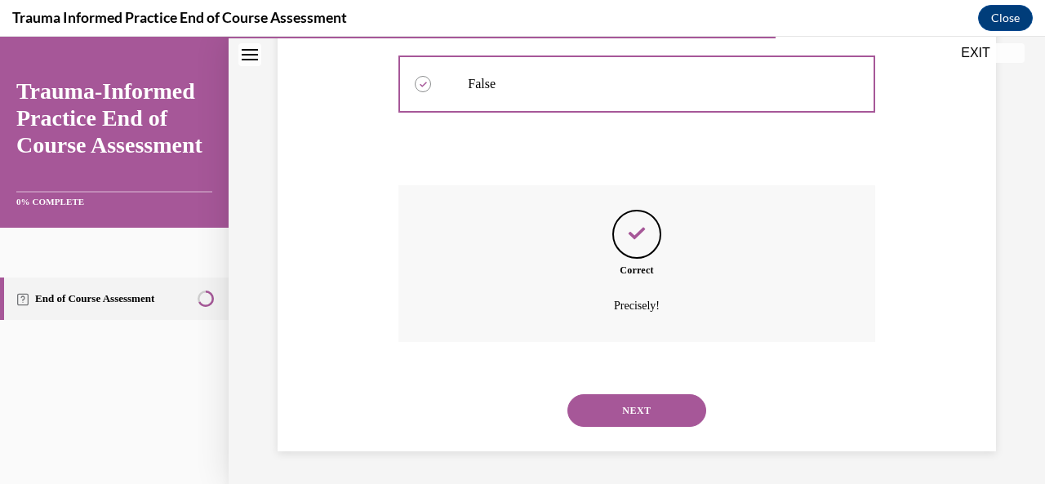
click at [629, 409] on button "NEXT" at bounding box center [637, 410] width 139 height 33
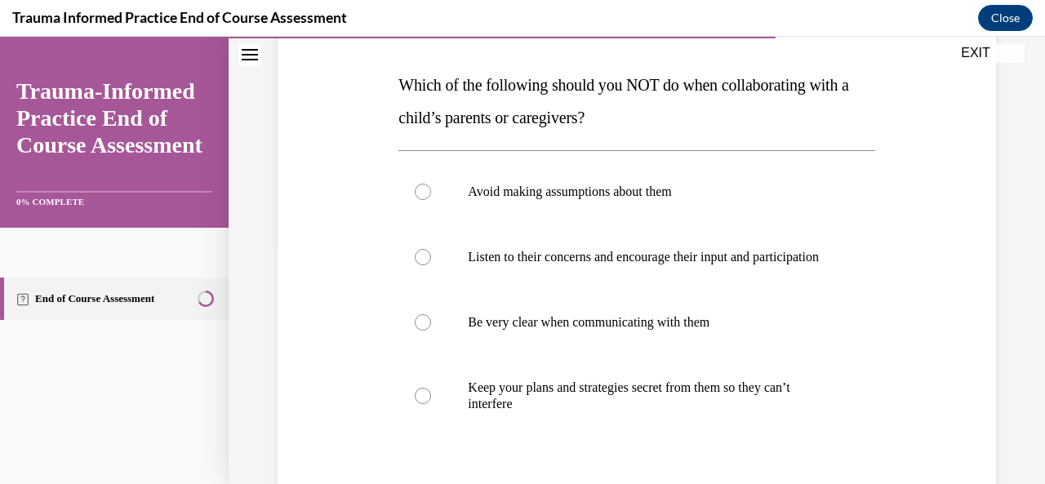
scroll to position [252, 0]
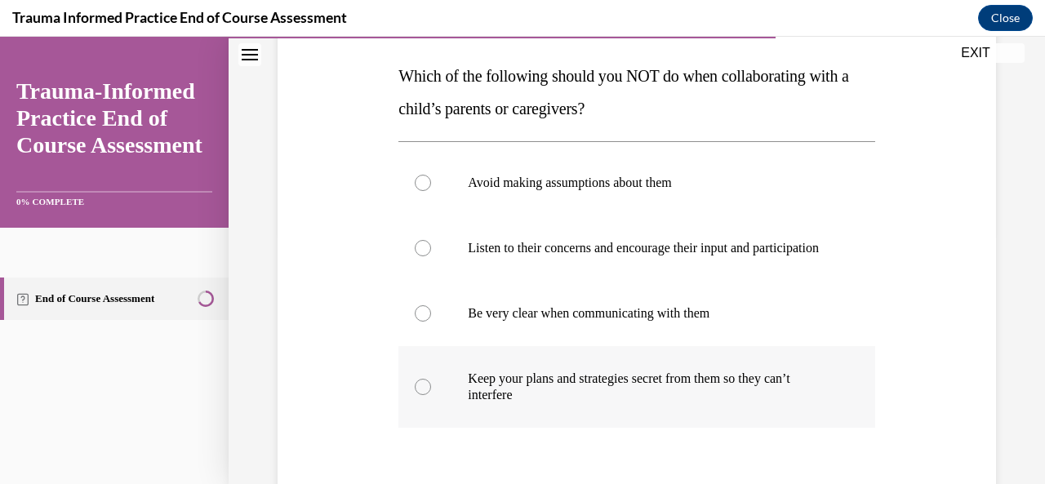
click at [408, 388] on label "Keep your plans and strategies secret from them so they can’t interfere" at bounding box center [637, 387] width 476 height 82
click at [415, 388] on input "Keep your plans and strategies secret from them so they can’t interfere" at bounding box center [423, 387] width 16 height 16
radio input "true"
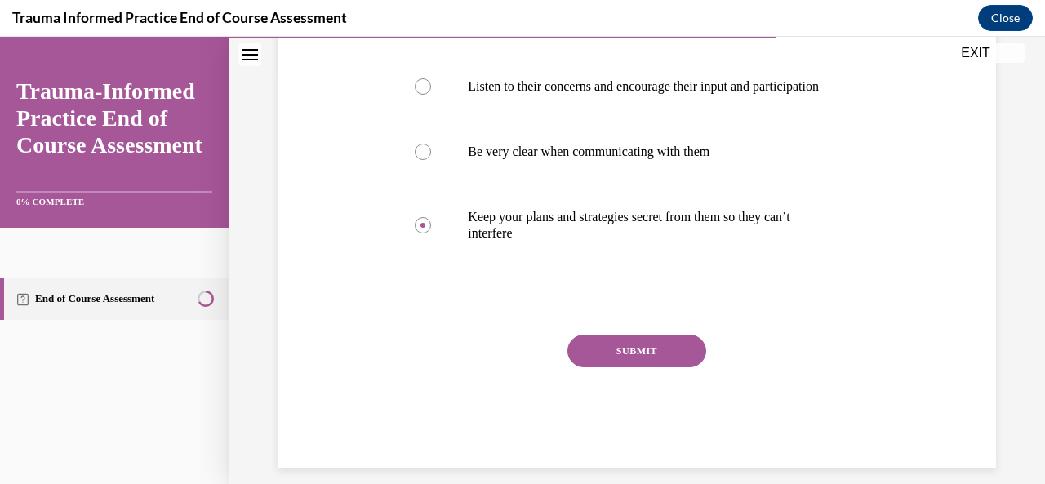
click at [581, 367] on button "SUBMIT" at bounding box center [637, 351] width 139 height 33
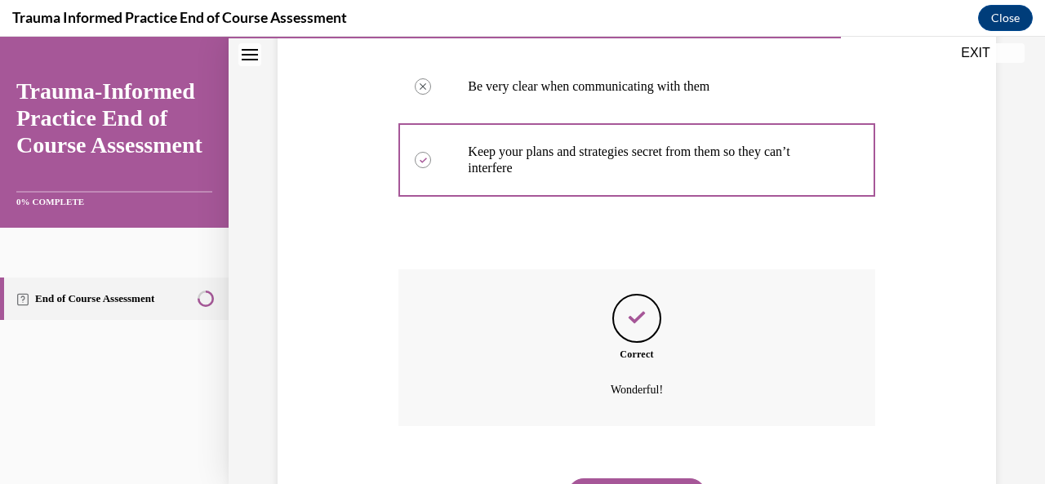
scroll to position [578, 0]
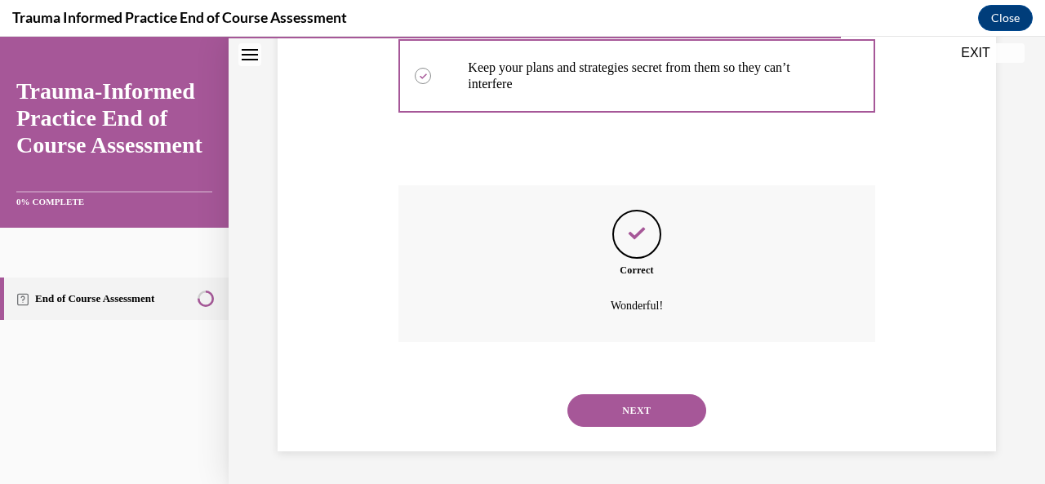
click at [606, 404] on button "NEXT" at bounding box center [637, 410] width 139 height 33
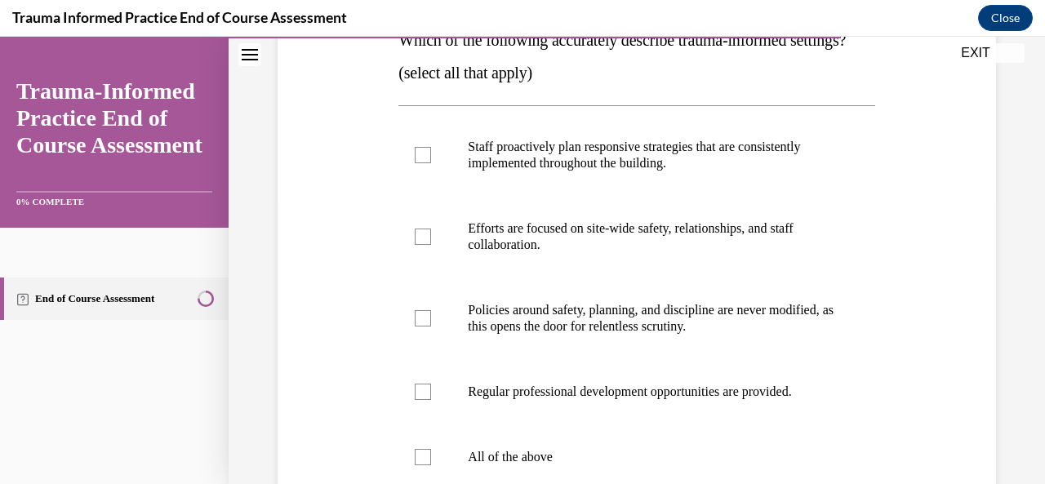
scroll to position [288, 0]
click at [413, 195] on label "Staff proactively plan responsive strategies that are consistently implemented …" at bounding box center [637, 155] width 476 height 82
click at [415, 163] on input "Staff proactively plan responsive strategies that are consistently implemented …" at bounding box center [423, 154] width 16 height 16
checkbox input "true"
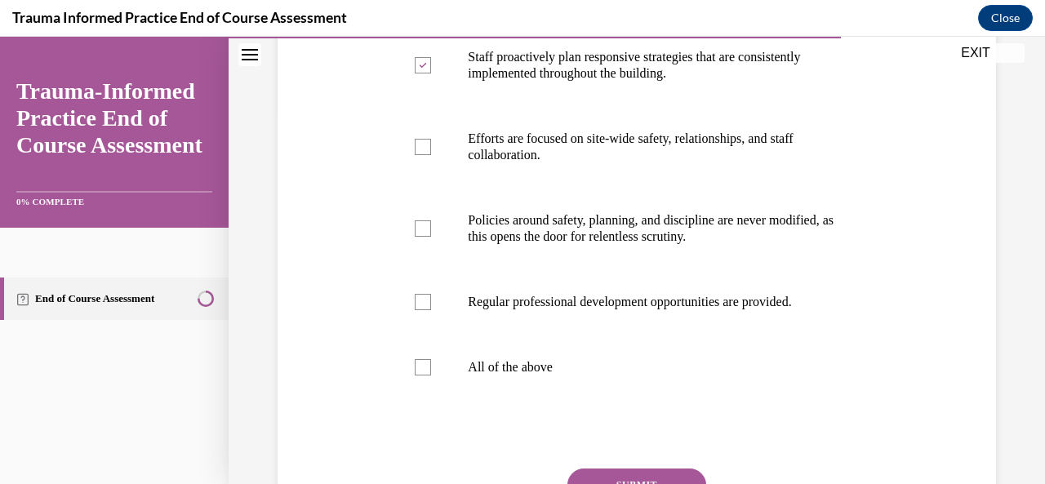
scroll to position [379, 0]
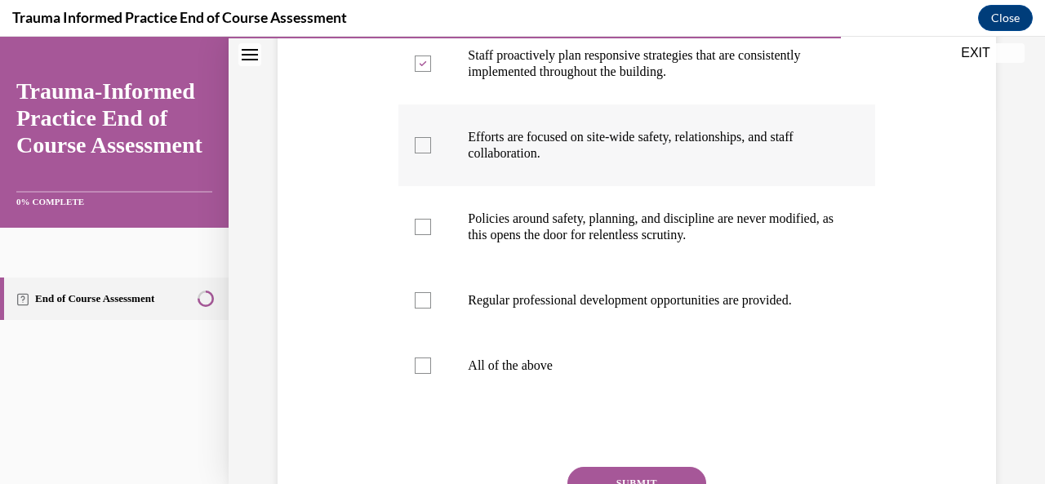
click at [441, 179] on label "Efforts are focused on site-wide safety, relationships, and staff collaboration." at bounding box center [637, 146] width 476 height 82
click at [431, 154] on input "Efforts are focused on site-wide safety, relationships, and staff collaboration." at bounding box center [423, 145] width 16 height 16
checkbox input "true"
click at [430, 254] on label "Policies around safety, planning, and discipline are never modified, as this op…" at bounding box center [637, 227] width 476 height 82
click at [430, 235] on input "Policies around safety, planning, and discipline are never modified, as this op…" at bounding box center [423, 227] width 16 height 16
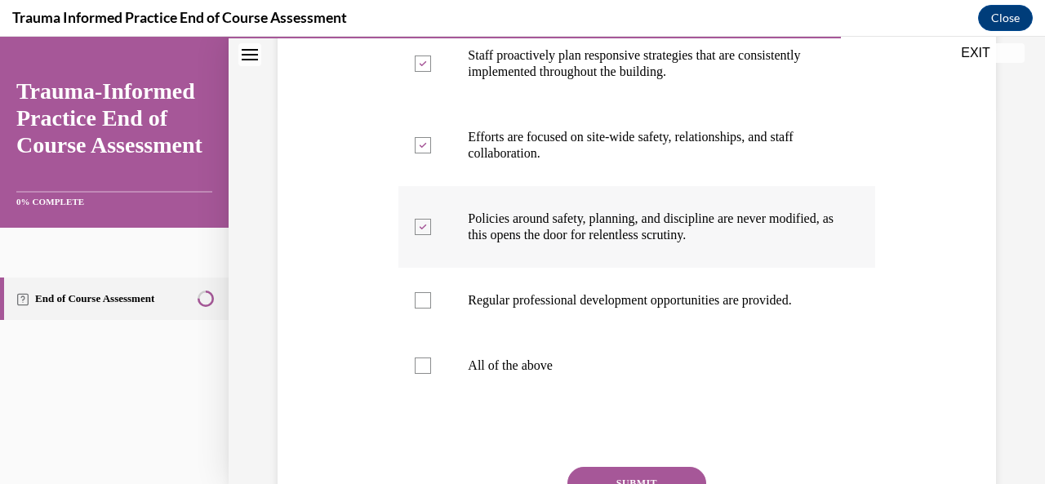
click at [424, 235] on div at bounding box center [423, 227] width 16 height 16
click at [424, 235] on input "Policies around safety, planning, and discipline are never modified, as this op…" at bounding box center [423, 227] width 16 height 16
checkbox input "false"
click at [422, 321] on label "Regular professional development opportunities are provided." at bounding box center [637, 300] width 476 height 65
click at [422, 309] on input "Regular professional development opportunities are provided." at bounding box center [423, 300] width 16 height 16
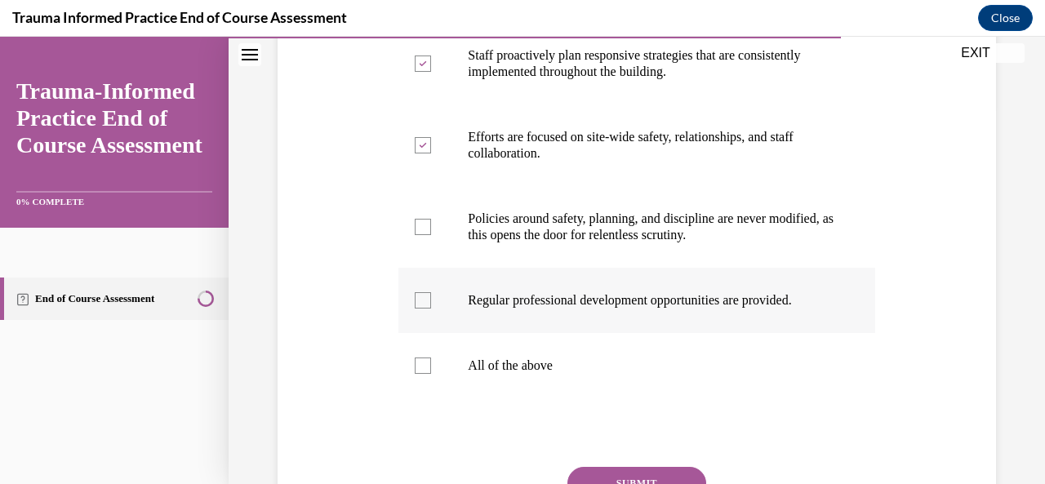
checkbox input "true"
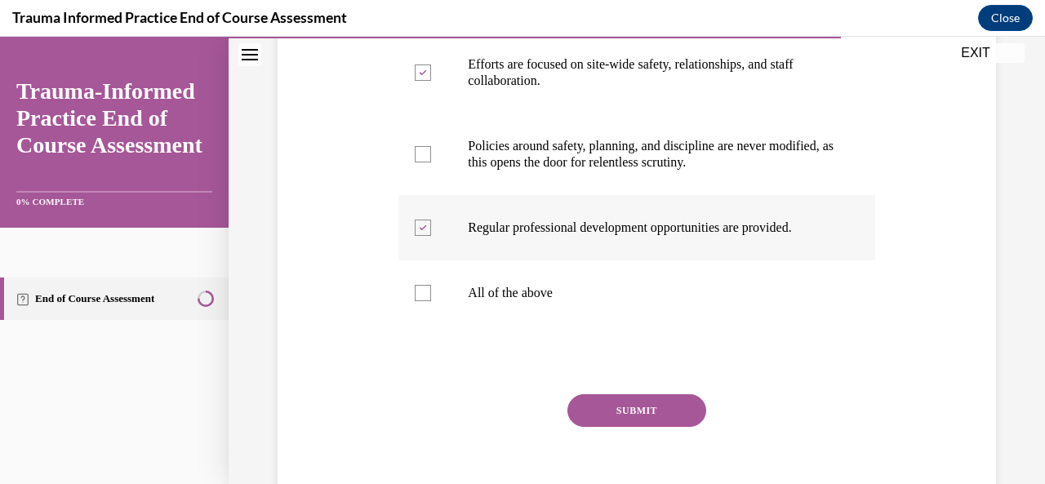
scroll to position [452, 0]
click at [605, 426] on button "SUBMIT" at bounding box center [637, 410] width 139 height 33
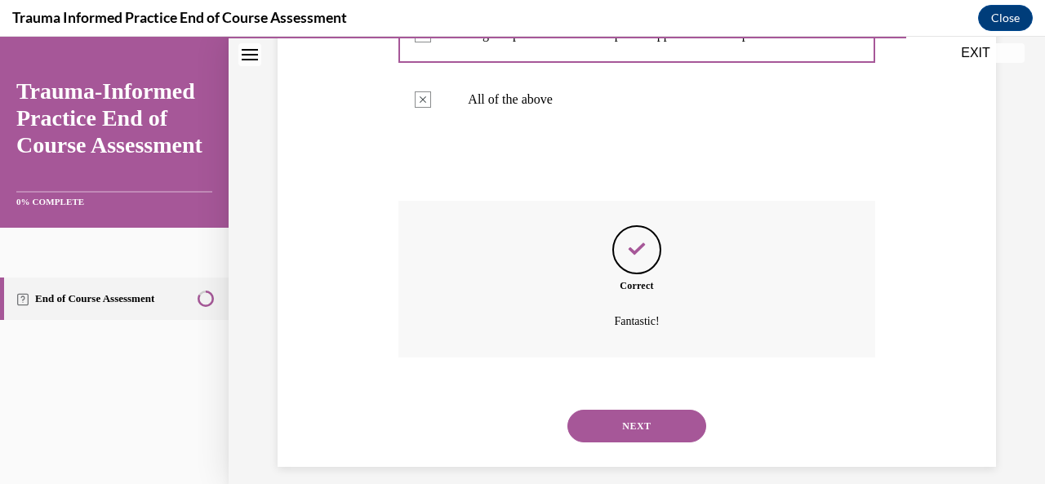
scroll to position [693, 0]
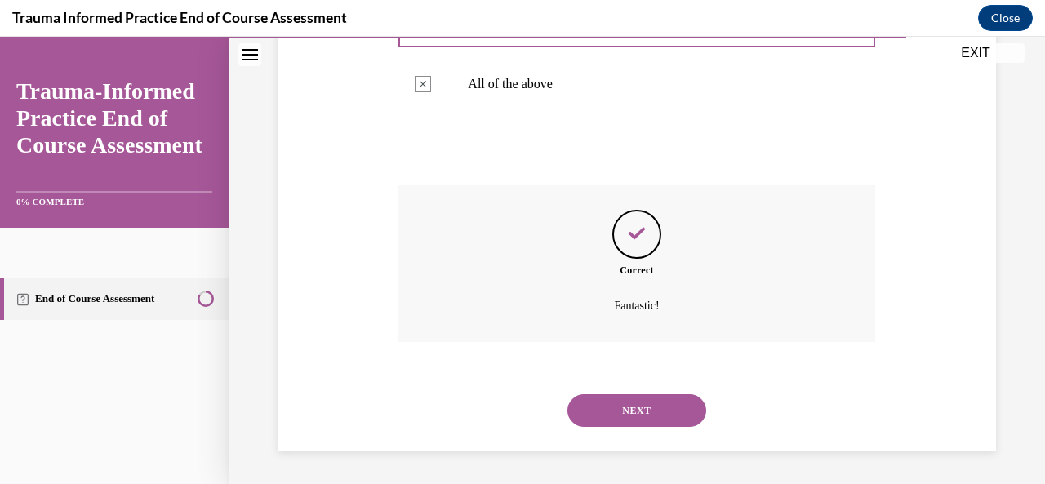
click at [612, 422] on button "NEXT" at bounding box center [637, 410] width 139 height 33
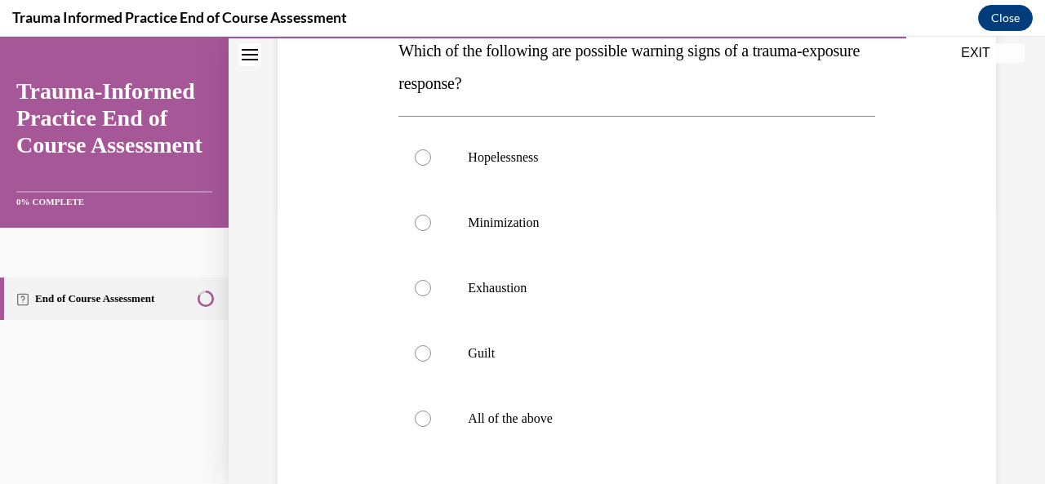
scroll to position [278, 0]
click at [415, 152] on div at bounding box center [423, 157] width 16 height 16
click at [415, 152] on input "Hopelessness" at bounding box center [423, 157] width 16 height 16
radio input "true"
click at [420, 414] on div at bounding box center [423, 418] width 16 height 16
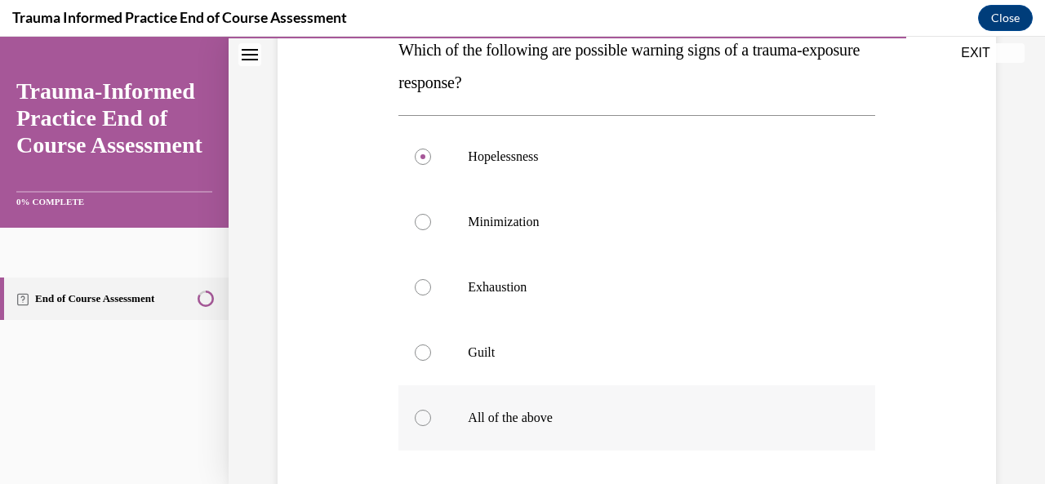
click at [420, 414] on input "All of the above" at bounding box center [423, 418] width 16 height 16
radio input "true"
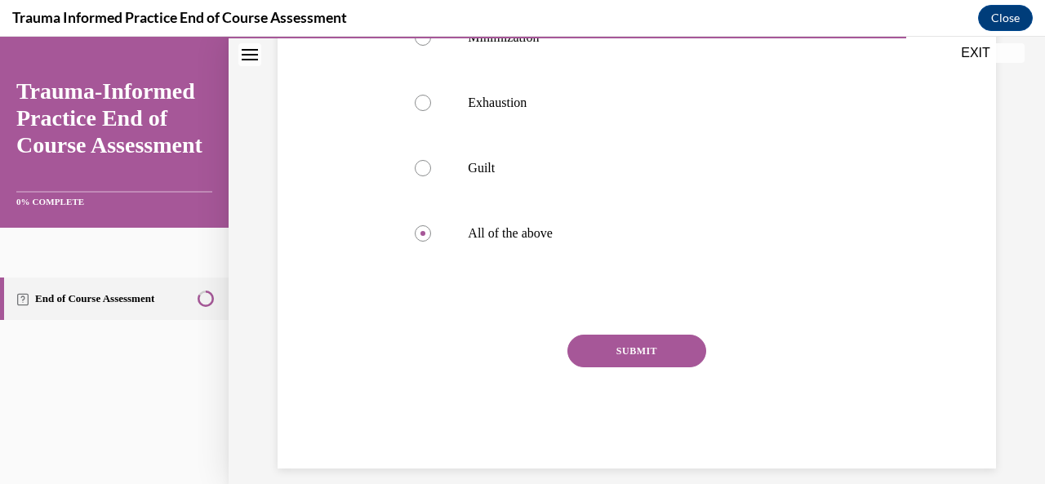
click at [621, 354] on button "SUBMIT" at bounding box center [637, 351] width 139 height 33
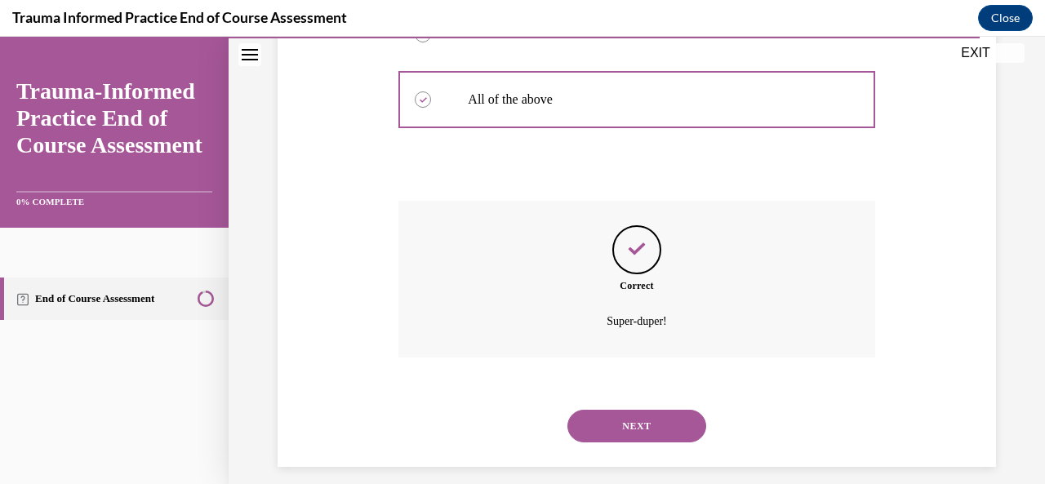
scroll to position [611, 0]
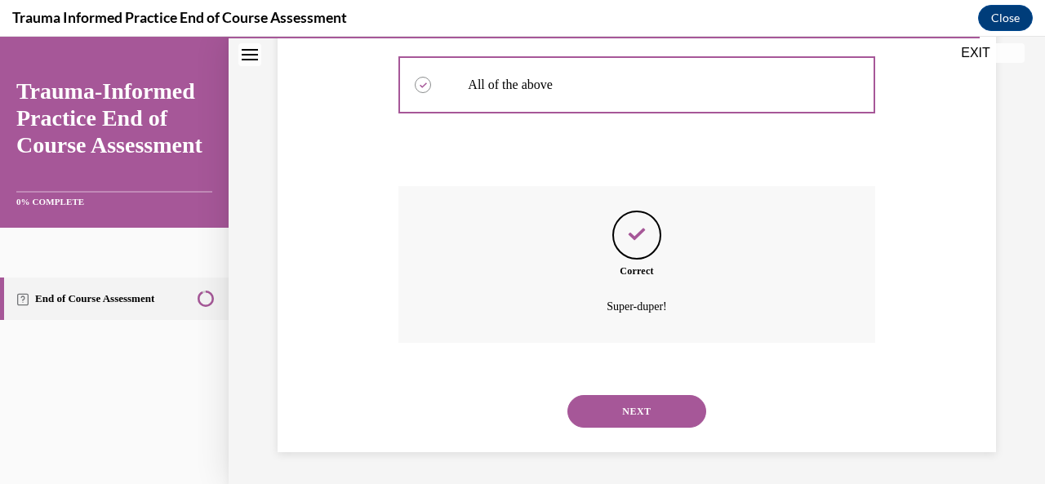
click at [618, 416] on button "NEXT" at bounding box center [637, 411] width 139 height 33
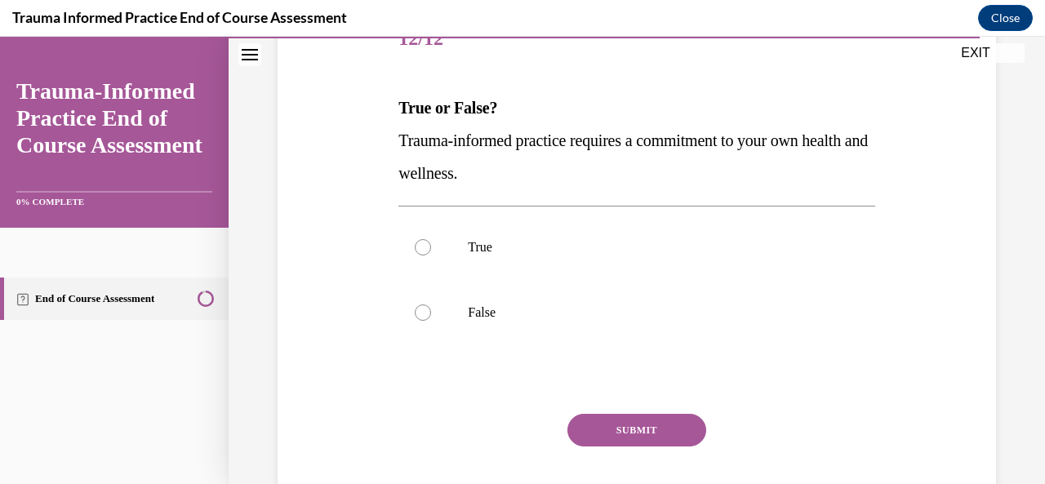
scroll to position [225, 0]
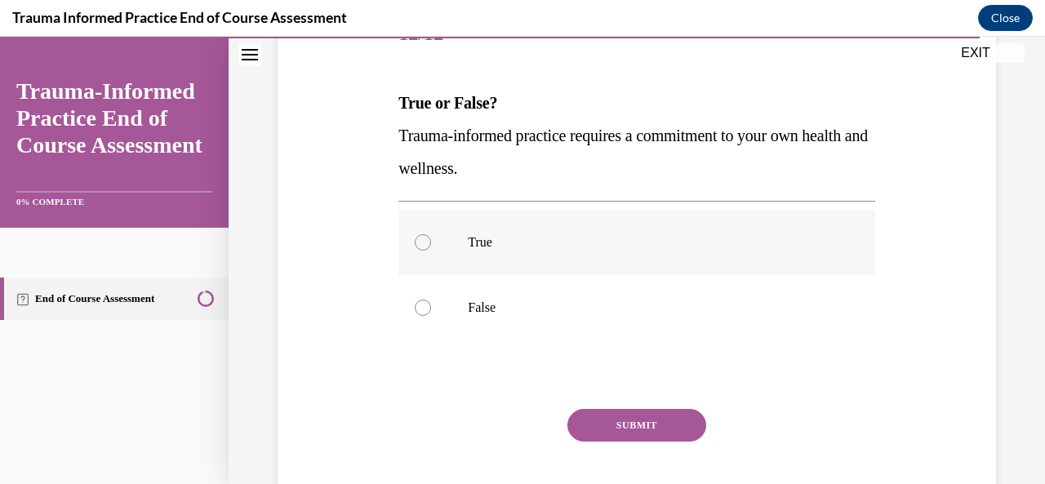
click at [448, 245] on label "True" at bounding box center [637, 242] width 476 height 65
click at [431, 245] on input "True" at bounding box center [423, 242] width 16 height 16
radio input "true"
click at [648, 415] on button "SUBMIT" at bounding box center [637, 425] width 139 height 33
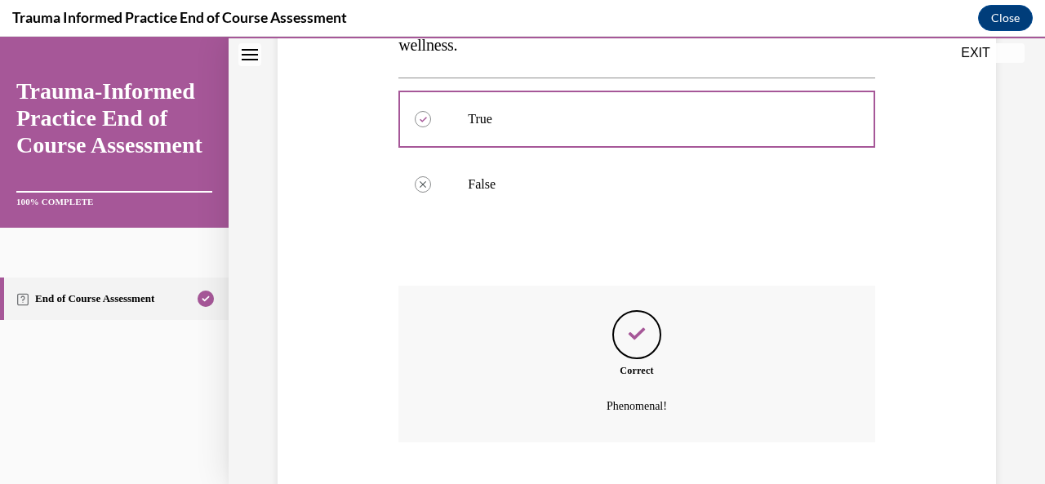
scroll to position [448, 0]
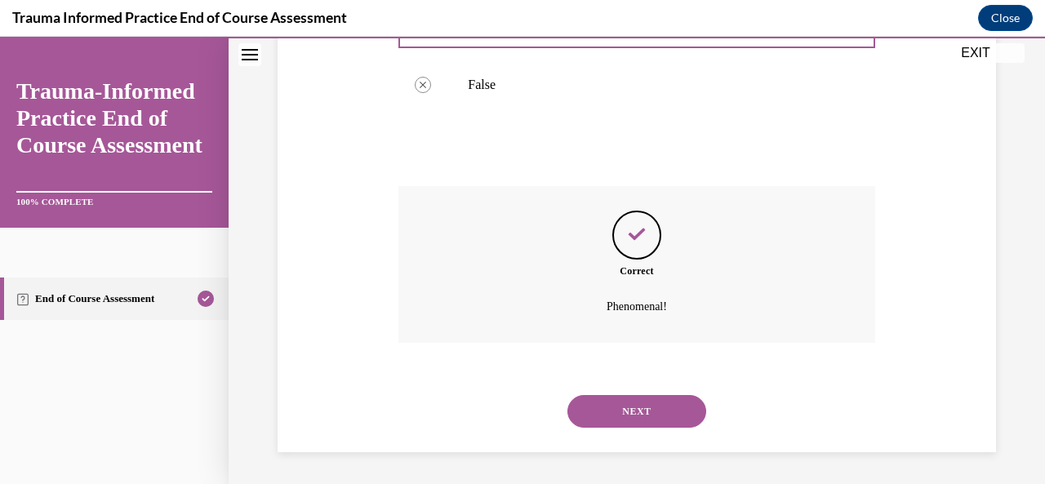
click at [630, 411] on button "NEXT" at bounding box center [637, 411] width 139 height 33
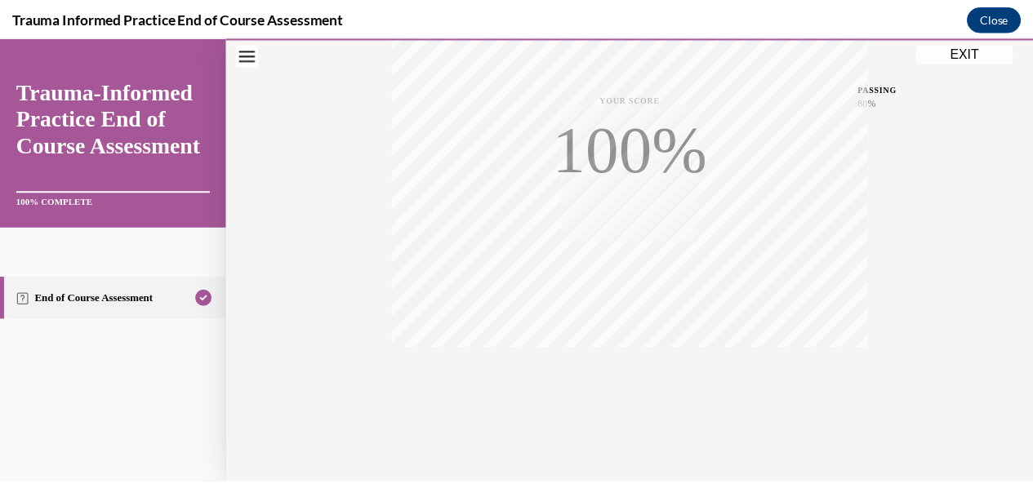
scroll to position [389, 0]
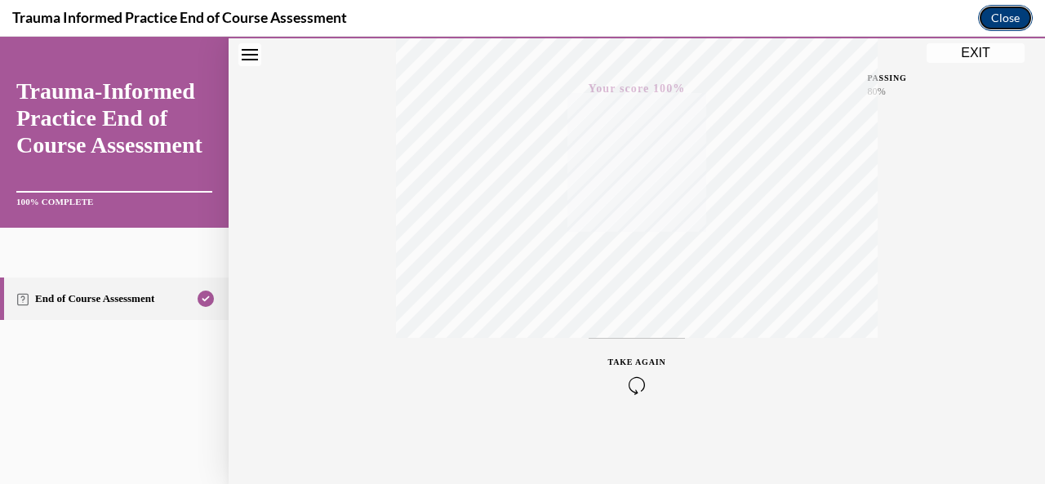
click at [1007, 15] on button "Close" at bounding box center [1005, 18] width 55 height 26
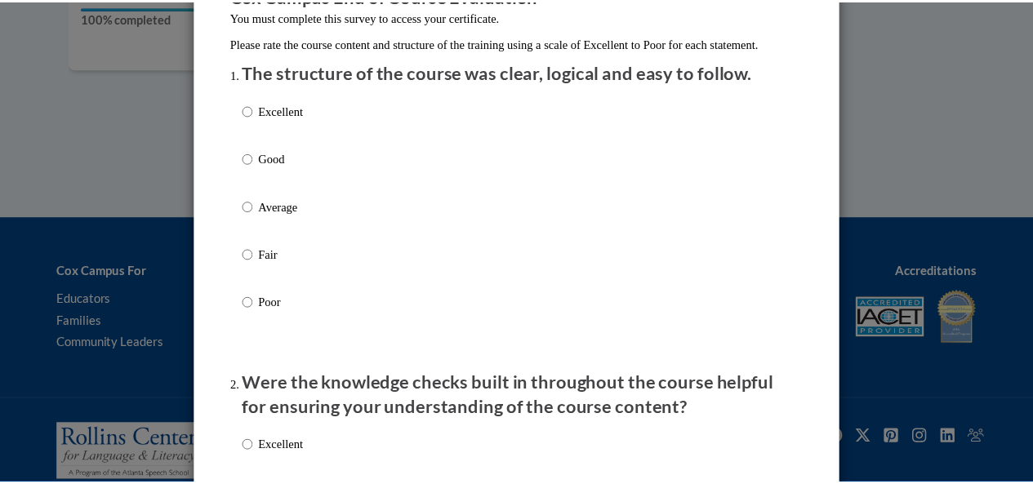
scroll to position [0, 0]
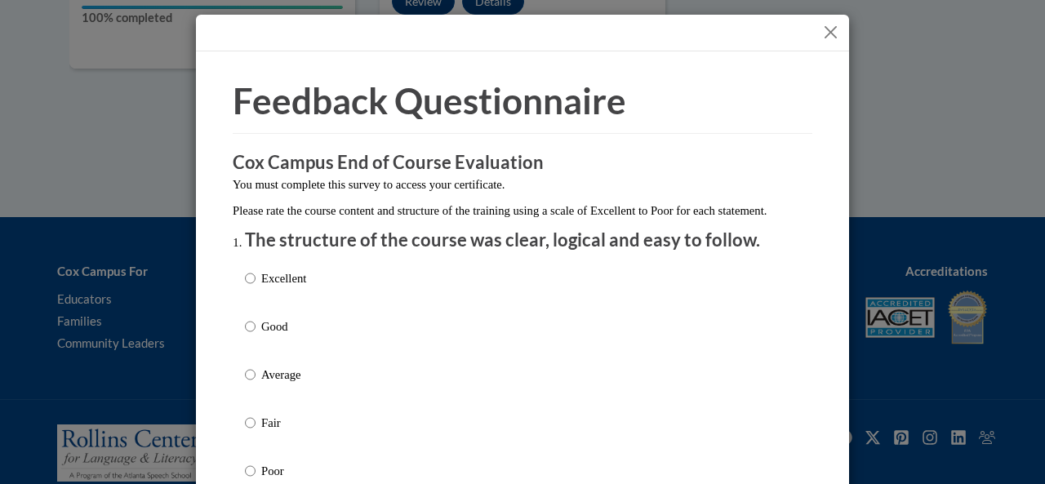
click at [823, 31] on button "Close" at bounding box center [831, 32] width 20 height 20
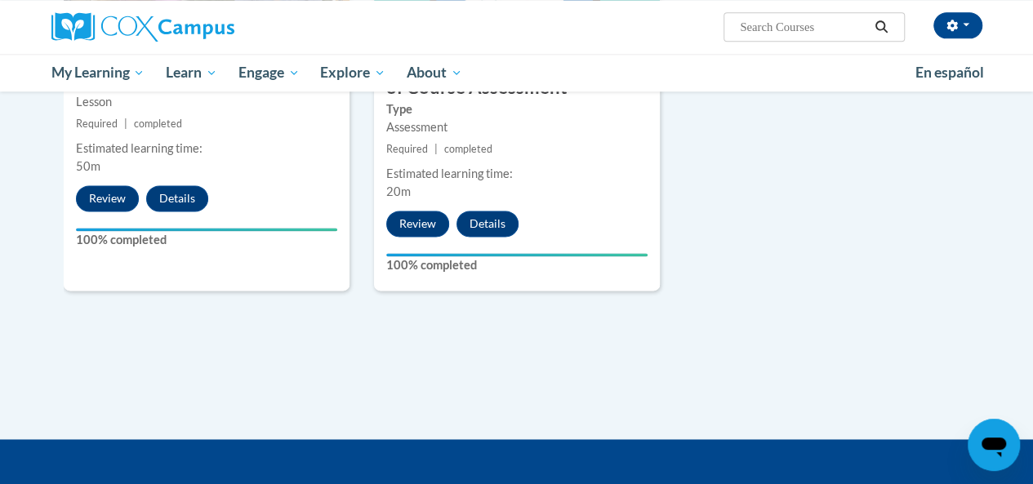
scroll to position [1049, 0]
